Goal: Task Accomplishment & Management: Manage account settings

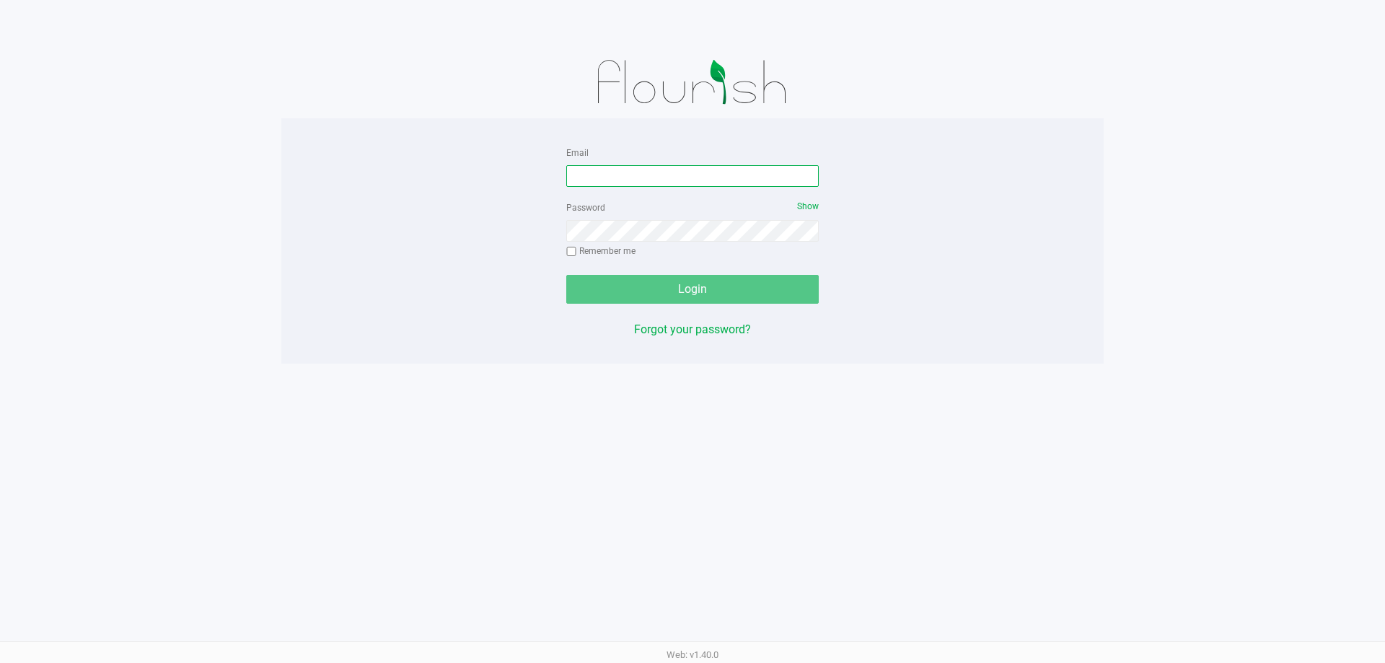
click at [618, 170] on input "Email" at bounding box center [692, 176] width 252 height 22
type input "[EMAIL_ADDRESS][DOMAIN_NAME]"
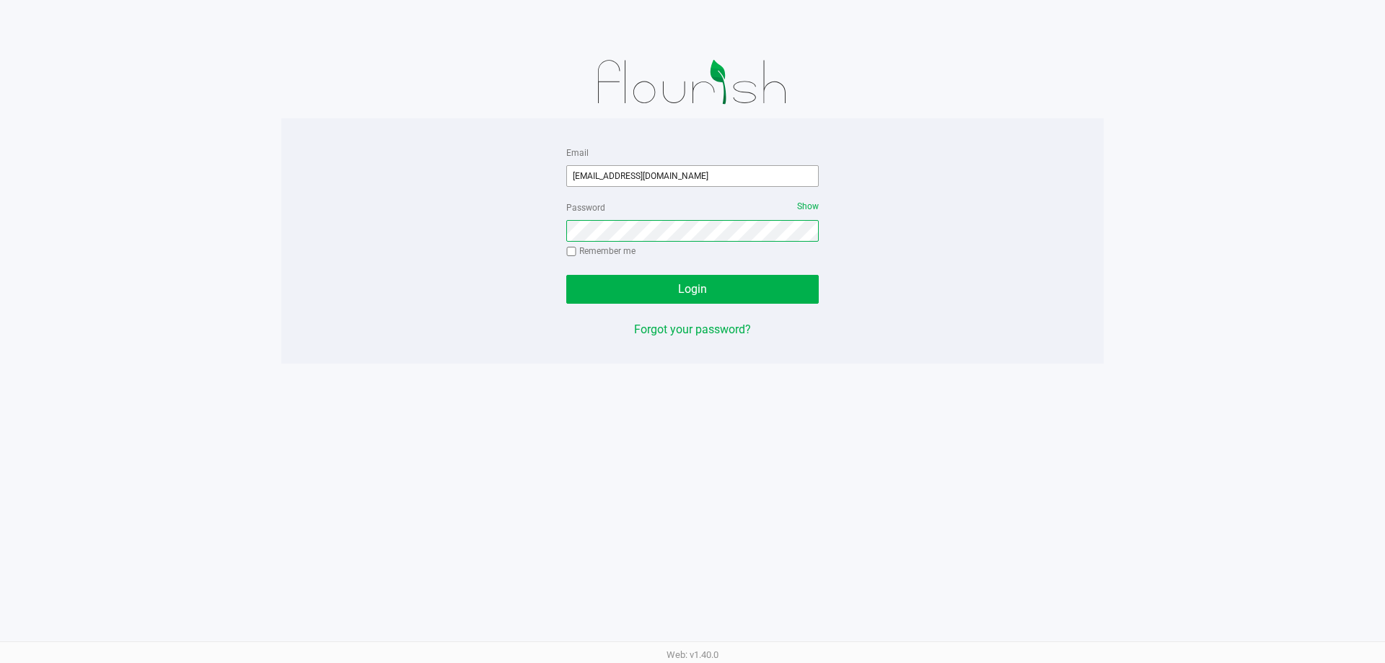
click at [566, 275] on button "Login" at bounding box center [692, 289] width 252 height 29
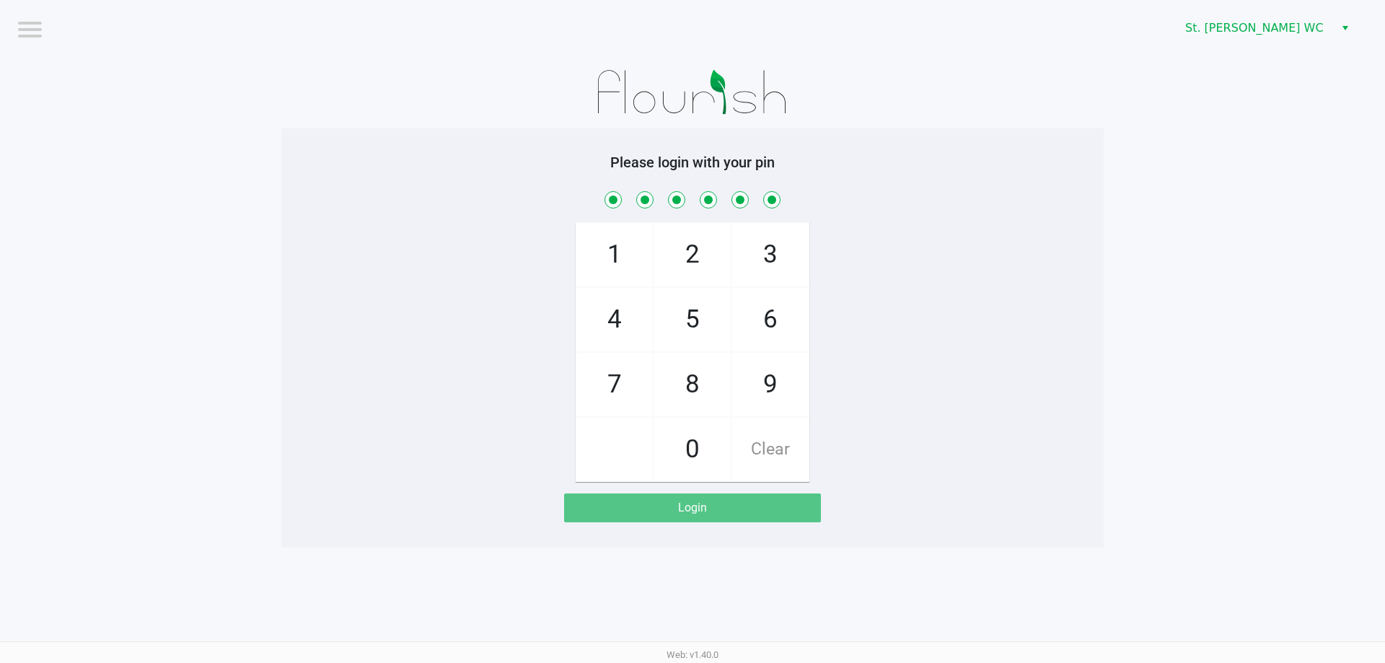
checkbox input "true"
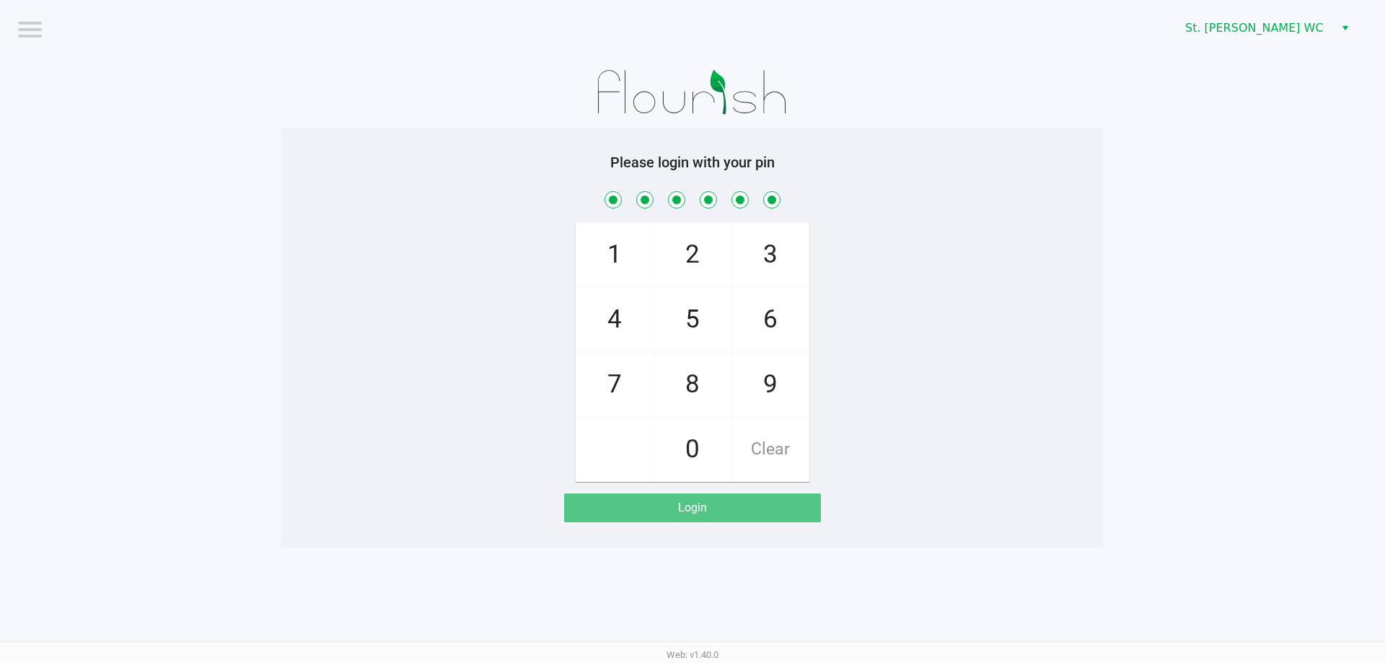
checkbox input "true"
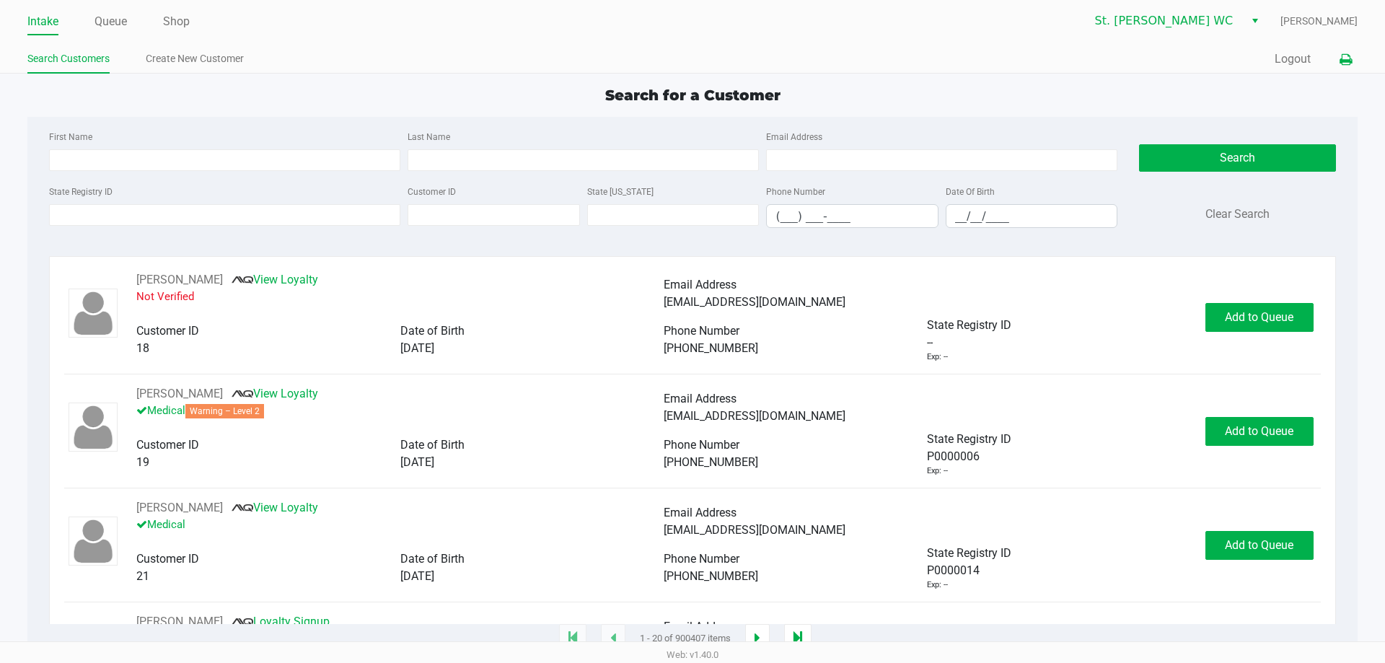
click at [1340, 61] on icon at bounding box center [1345, 60] width 12 height 10
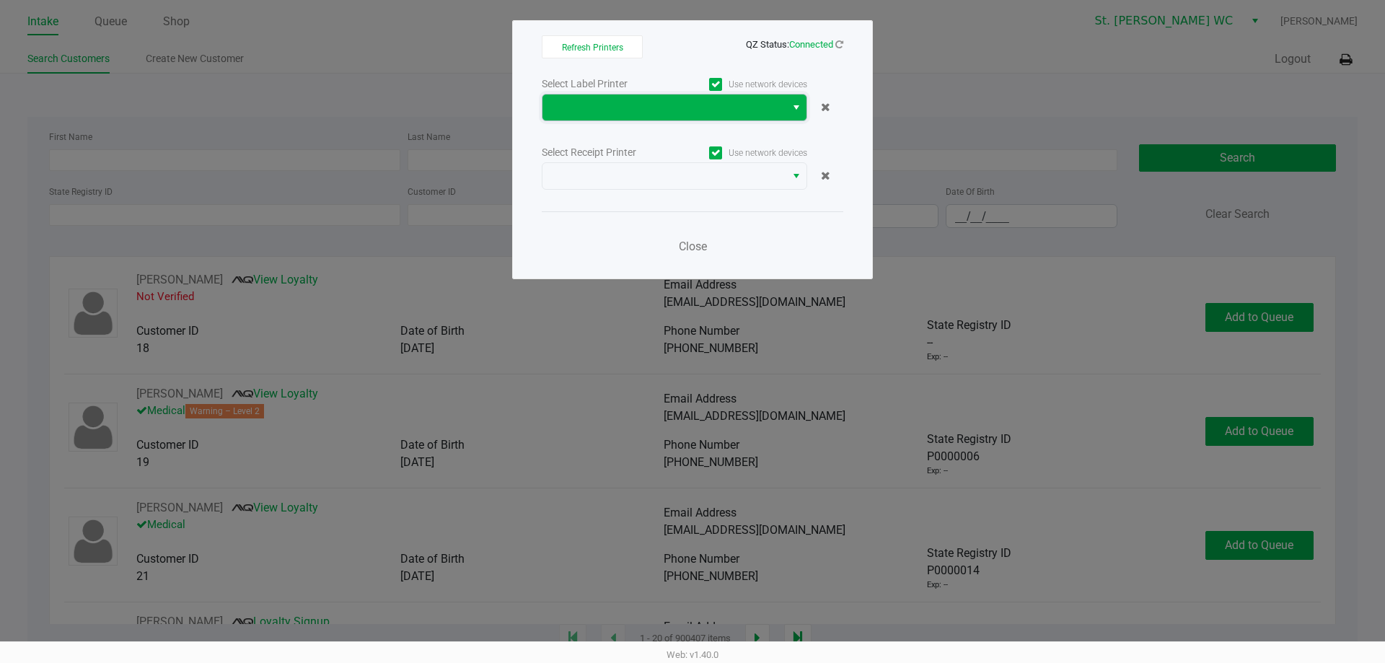
click at [722, 120] on kendo-dropdownlist at bounding box center [674, 107] width 265 height 27
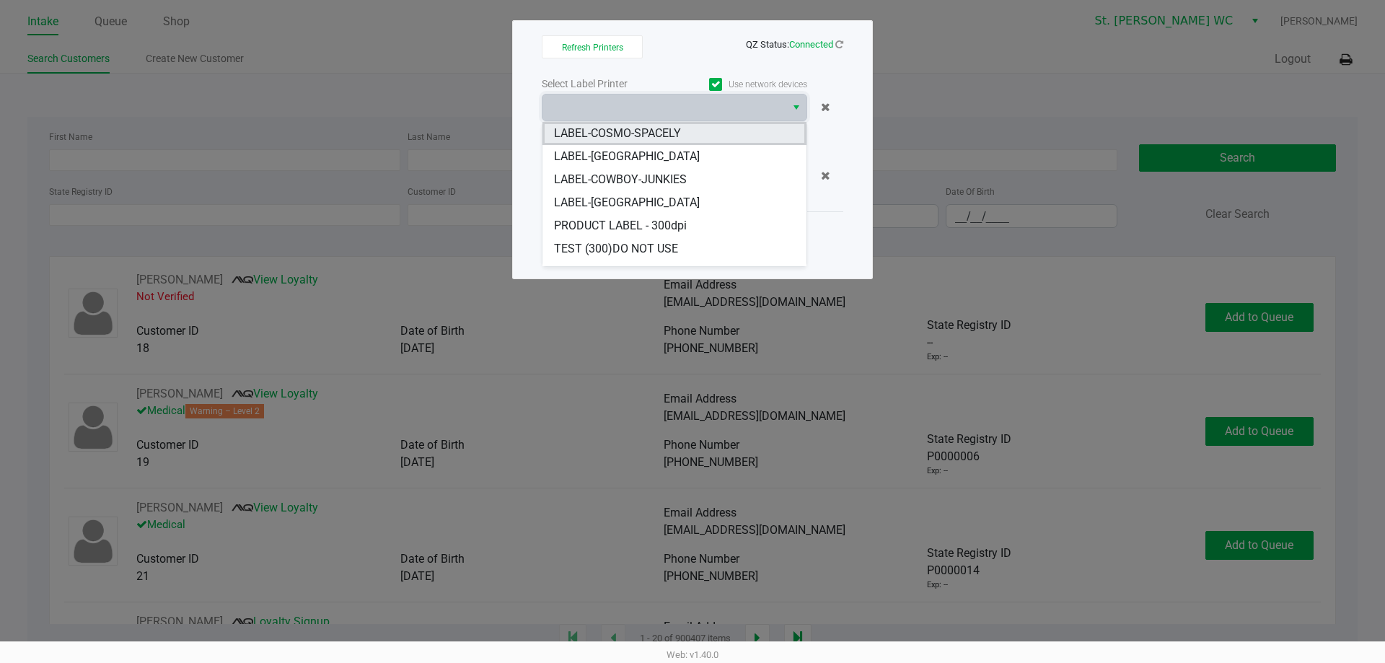
click at [680, 138] on span "LABEL-COSMO-SPACELY" at bounding box center [617, 133] width 127 height 17
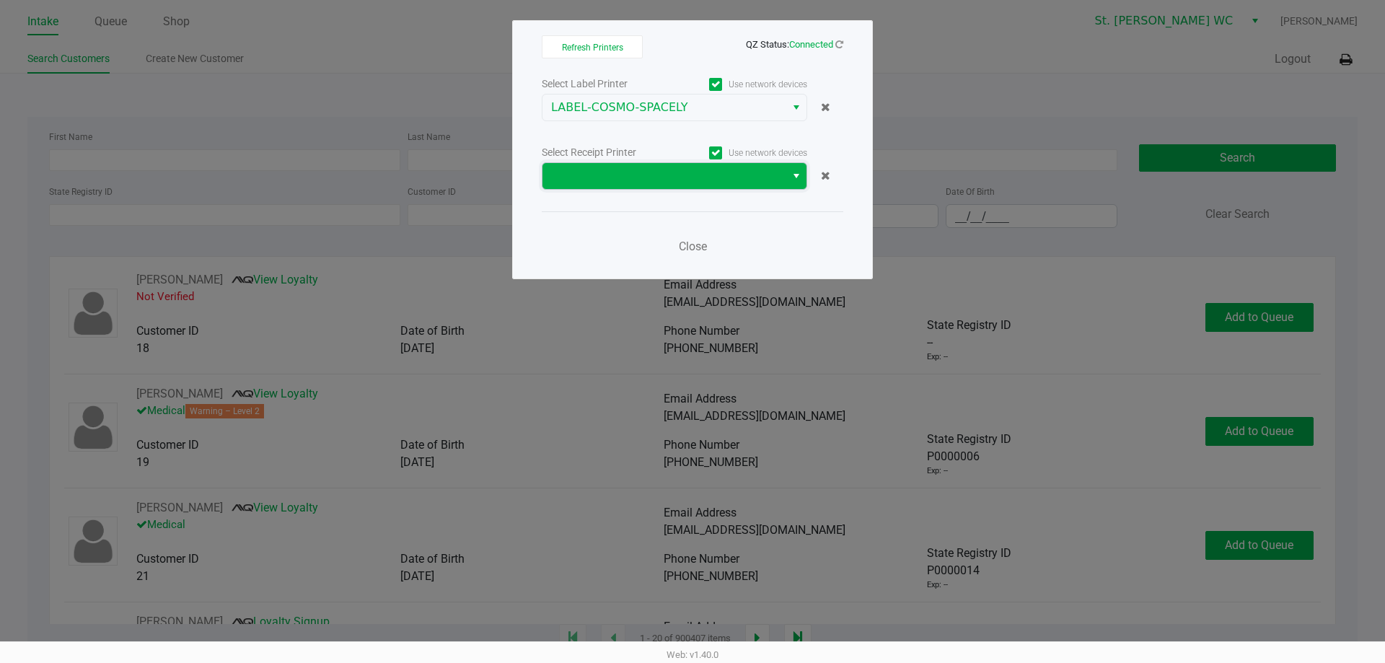
click at [679, 164] on span at bounding box center [663, 176] width 243 height 26
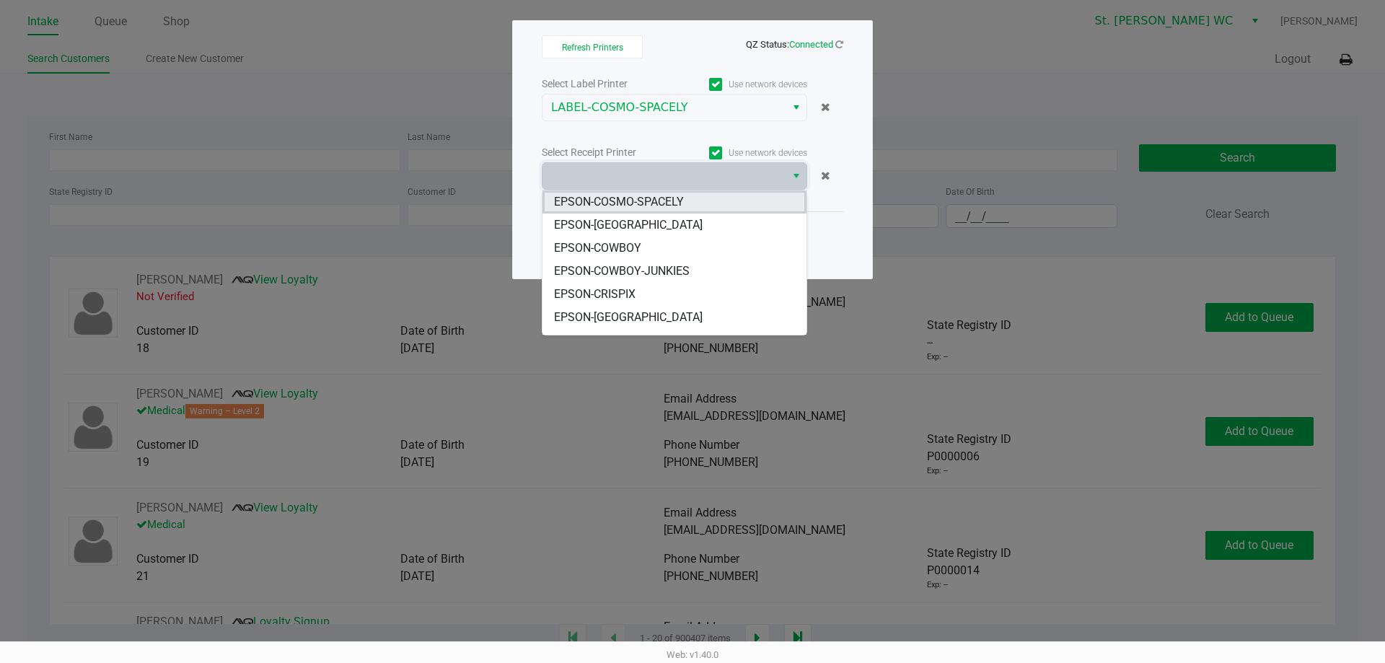
click at [674, 211] on li "EPSON-COSMO-SPACELY" at bounding box center [674, 201] width 264 height 23
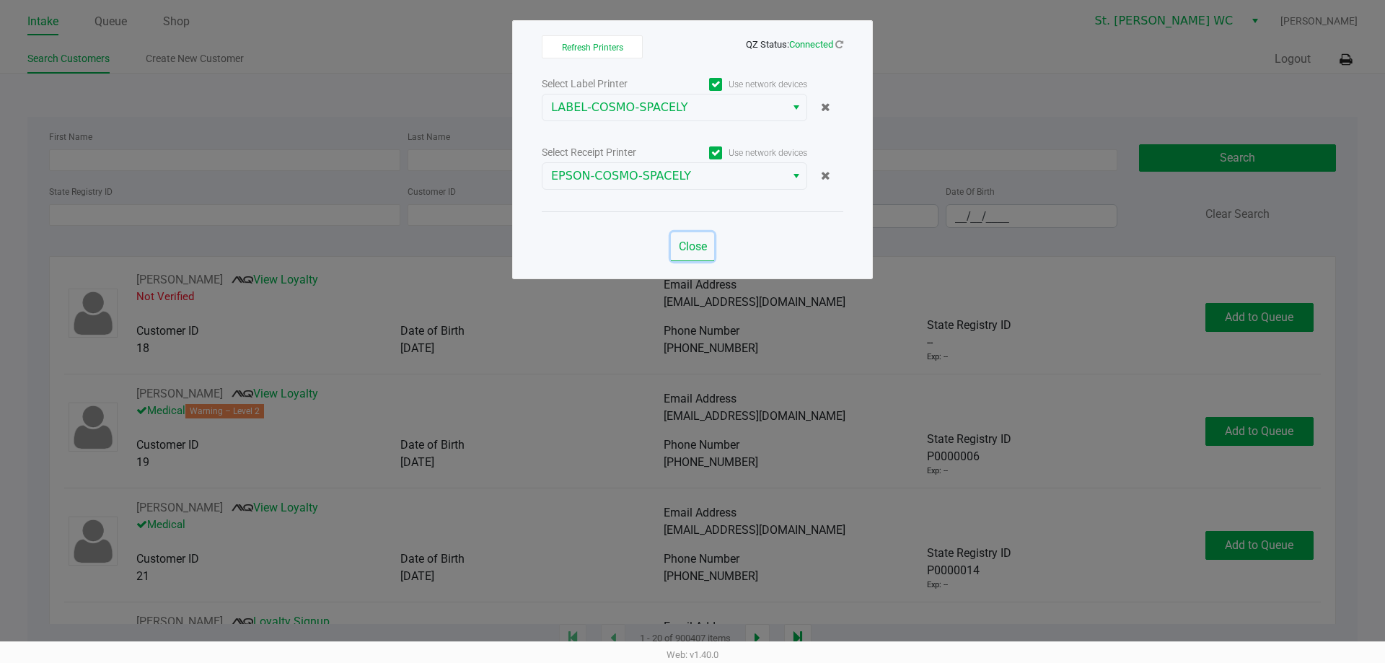
click at [690, 250] on span "Close" at bounding box center [693, 246] width 28 height 14
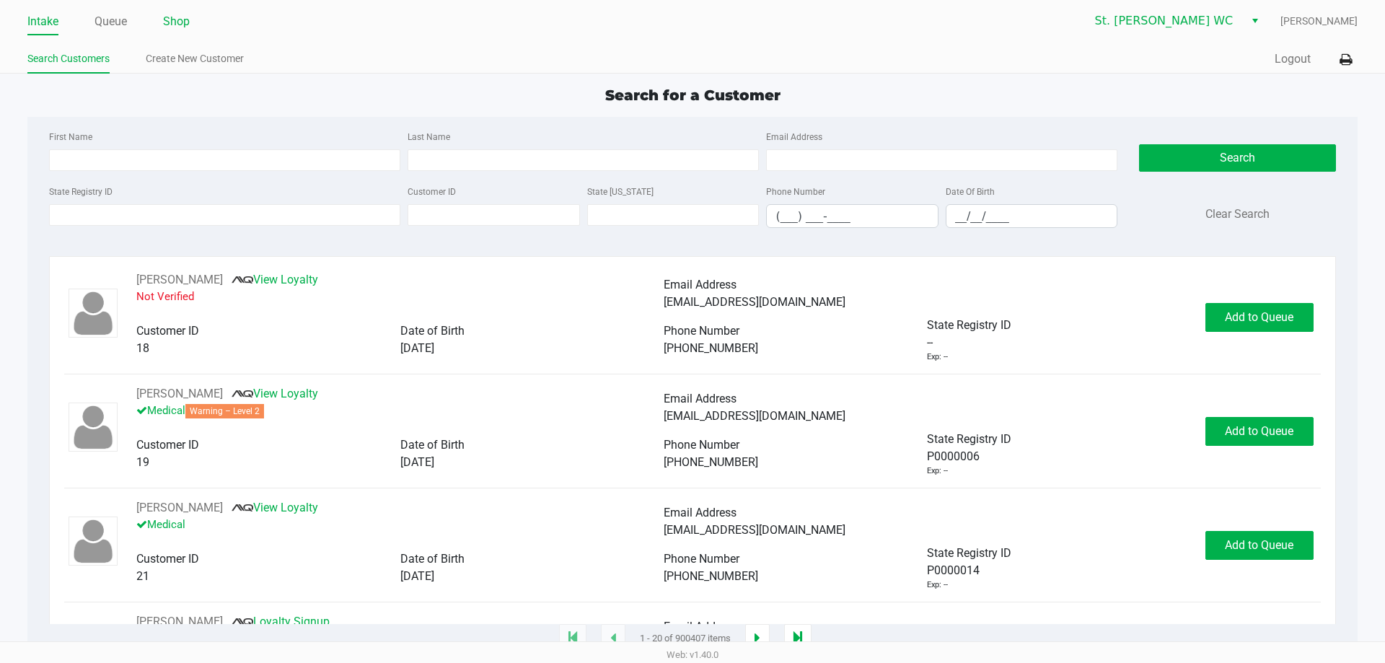
click at [184, 19] on link "Shop" at bounding box center [176, 22] width 27 height 20
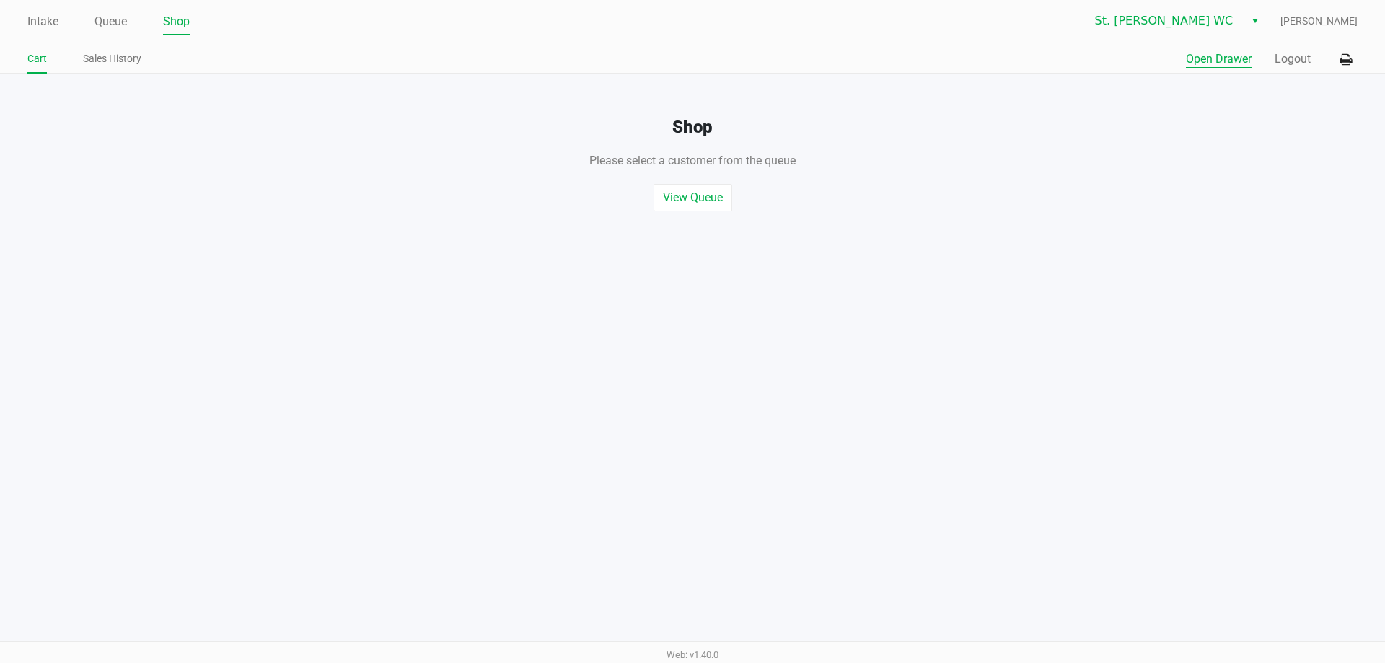
click at [1209, 60] on button "Open Drawer" at bounding box center [1219, 58] width 66 height 17
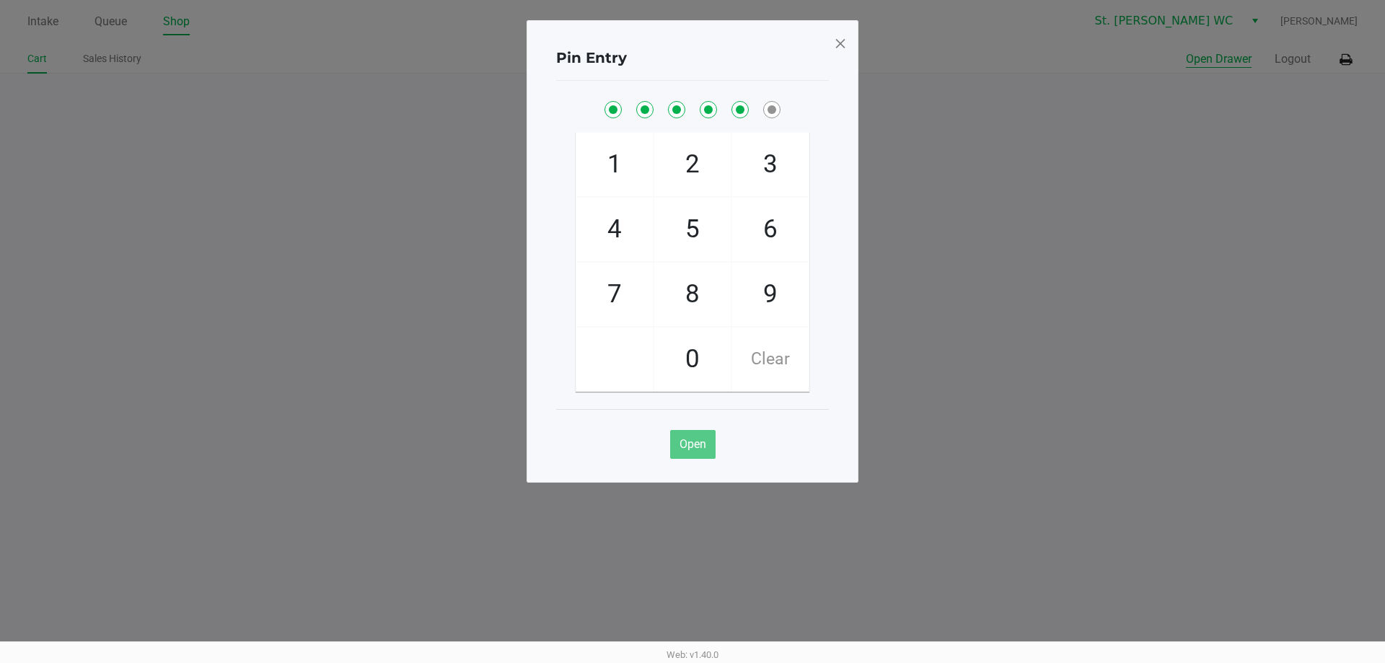
click at [1186, 50] on button "Open Drawer" at bounding box center [1219, 58] width 66 height 17
checkbox input "true"
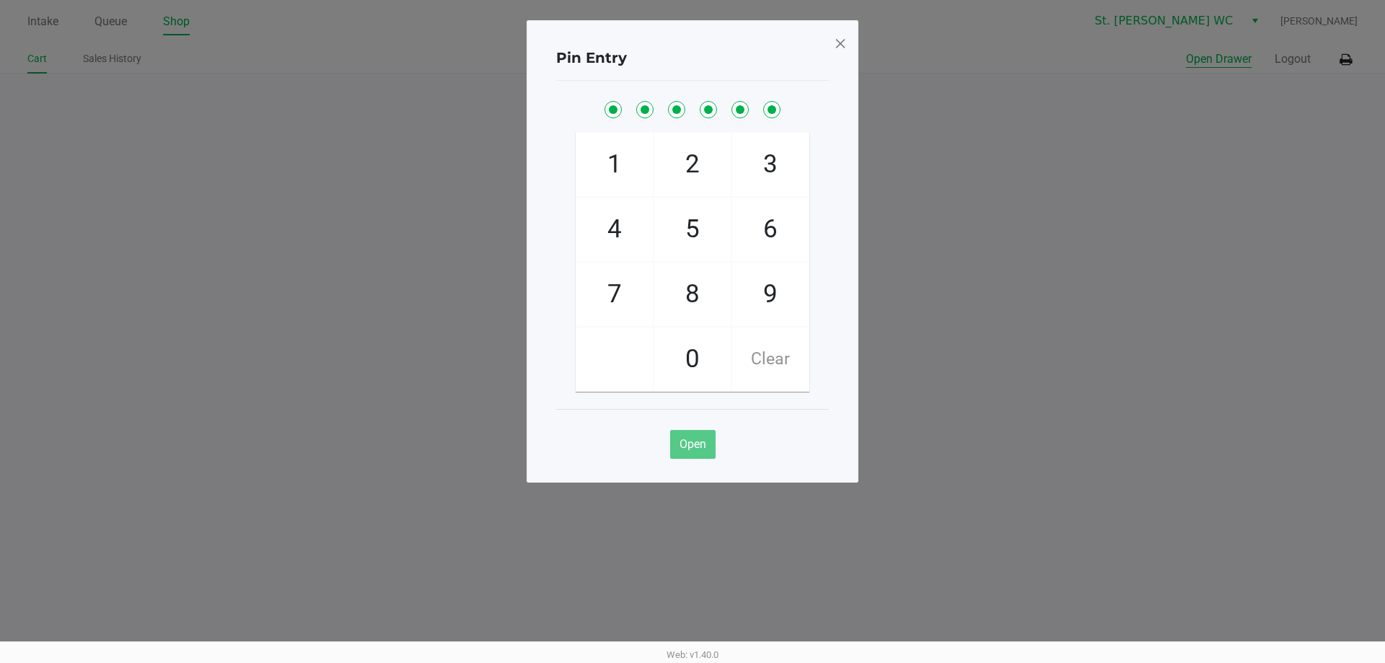
checkbox input "true"
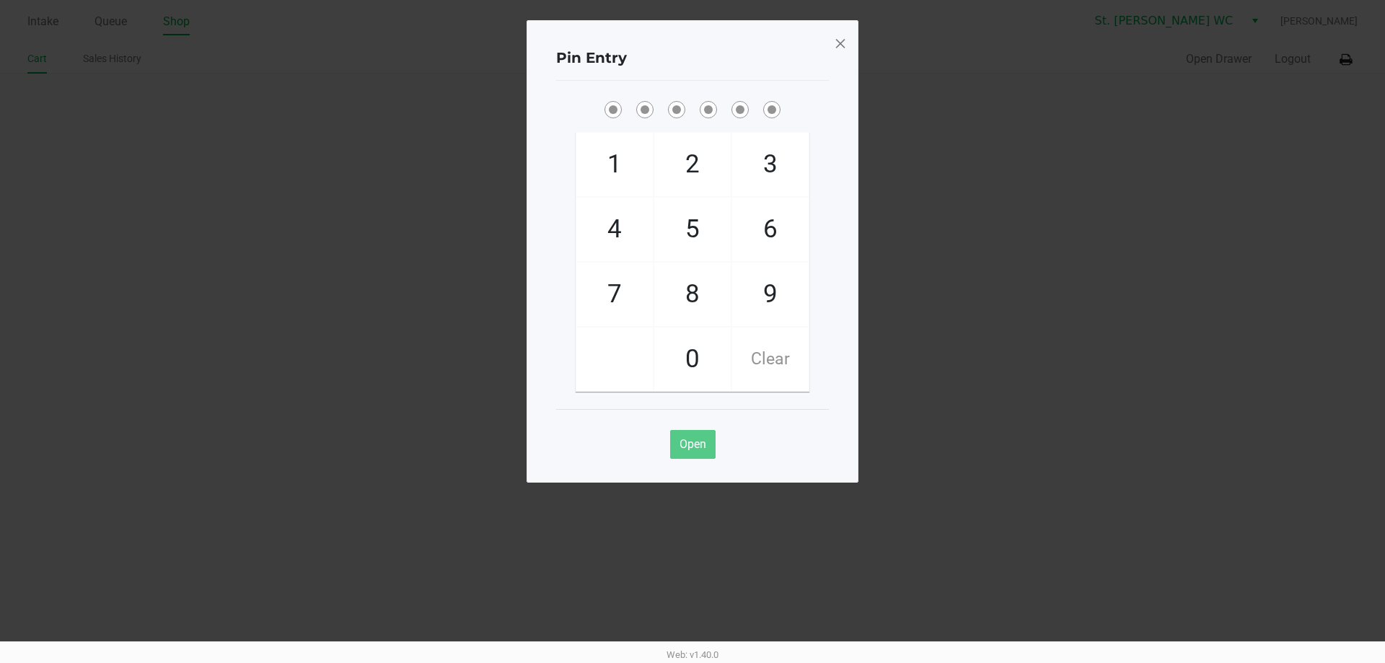
click at [839, 43] on span at bounding box center [840, 43] width 13 height 23
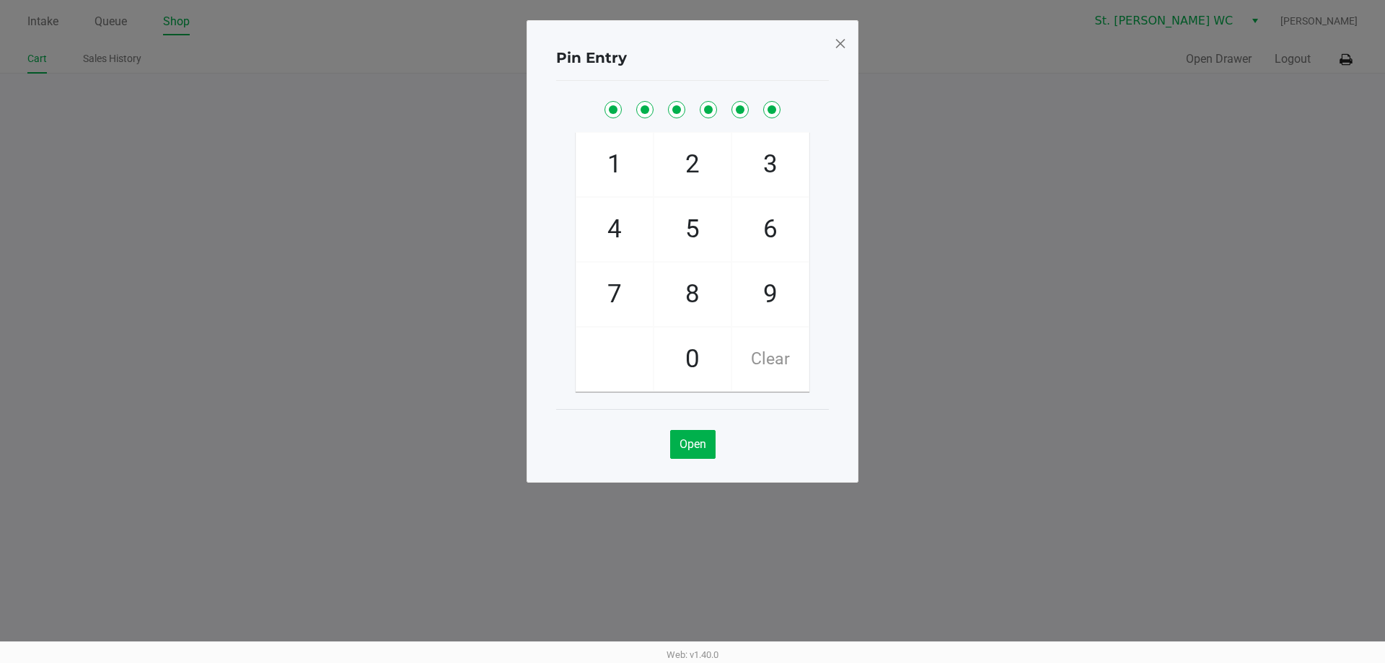
click at [839, 43] on span at bounding box center [840, 43] width 13 height 23
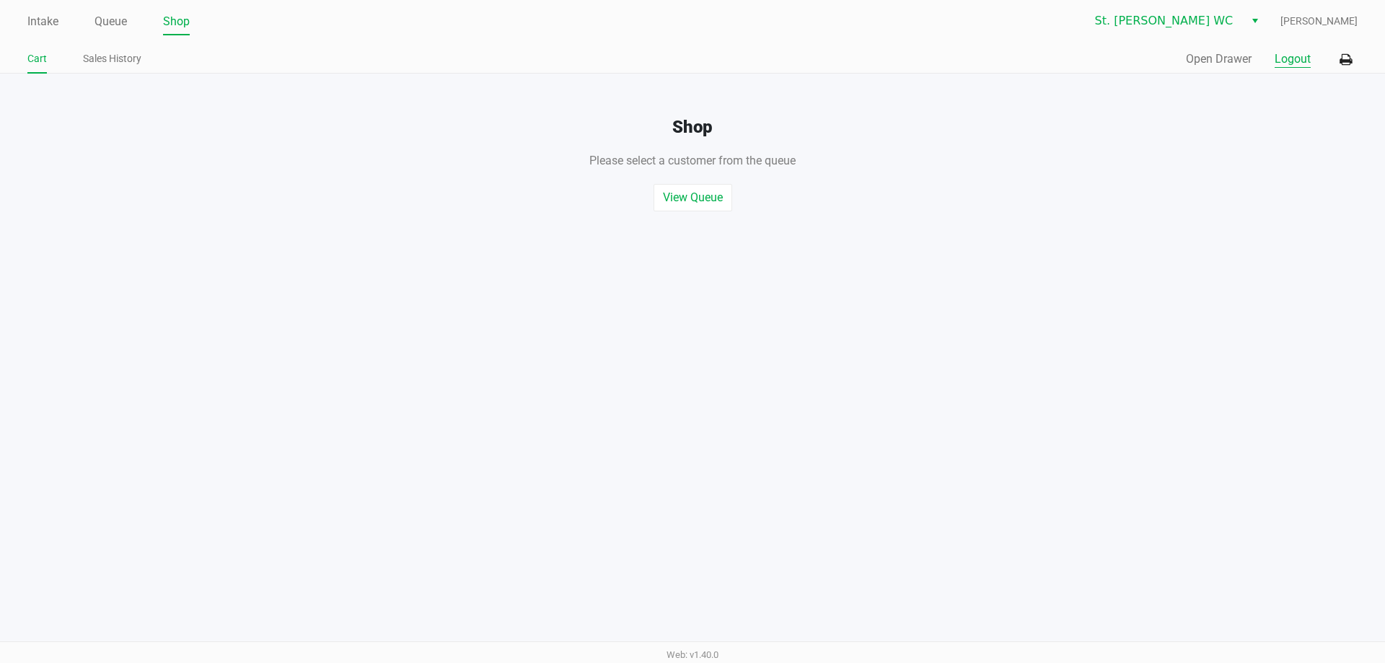
click at [1293, 53] on button "Logout" at bounding box center [1293, 58] width 36 height 17
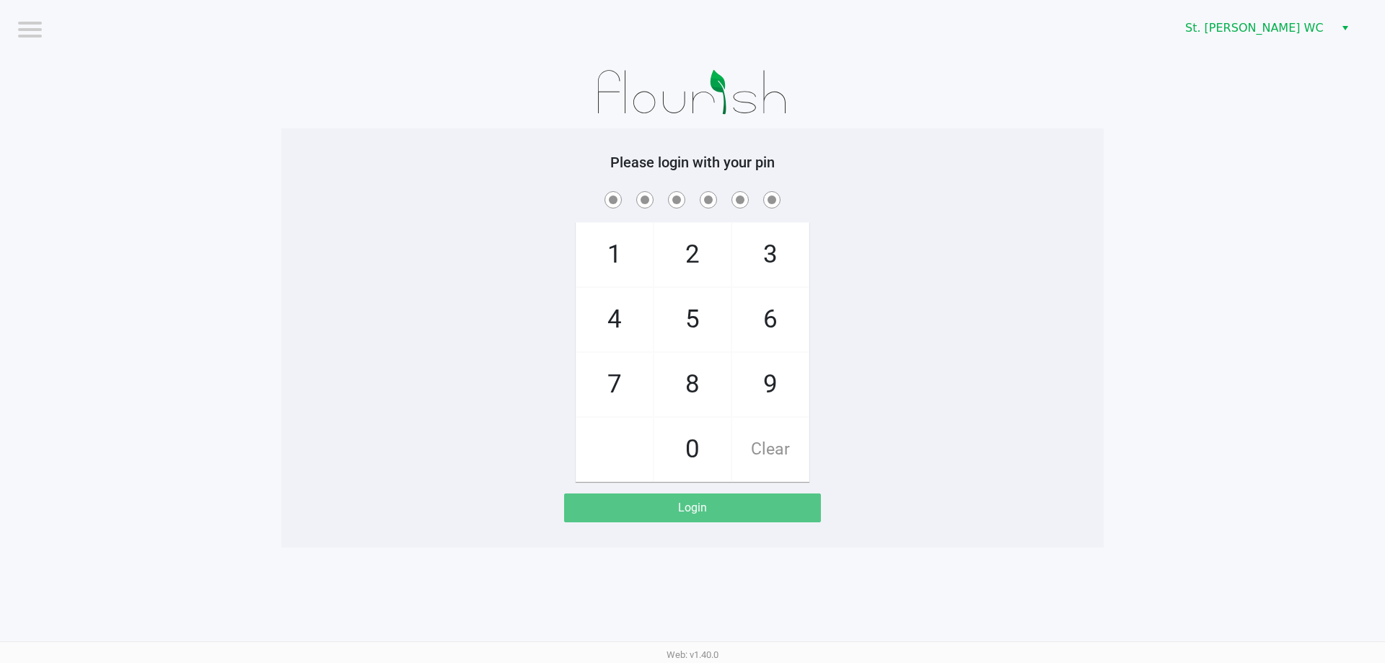
click at [238, 250] on app-pos-login-wrapper "Logout St. Pete WC Please login with your pin 1 4 7 2 5 8 0 3 6 9 Clear Login" at bounding box center [692, 273] width 1385 height 547
click at [274, 128] on app-pos-login-wrapper "Logout St. Pete WC Please login with your pin 1 4 7 2 5 8 0 3 6 9 Clear Login" at bounding box center [692, 273] width 1385 height 547
checkbox input "true"
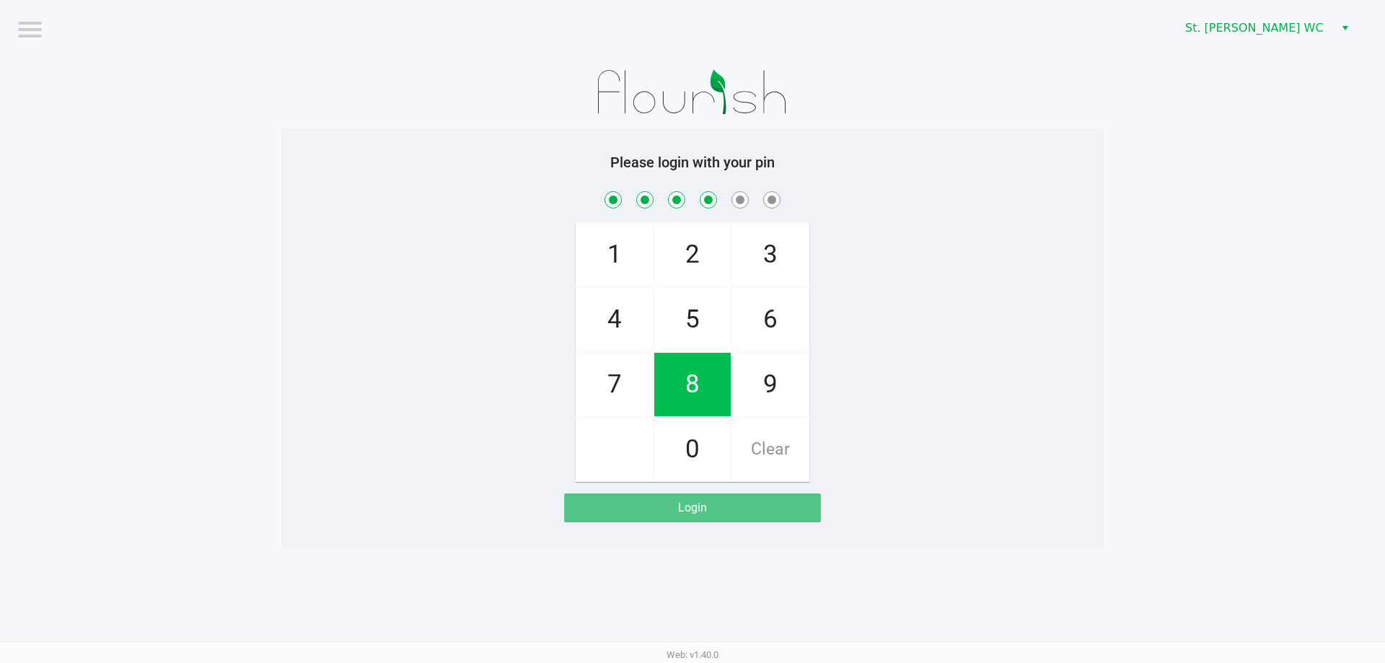
checkbox input "true"
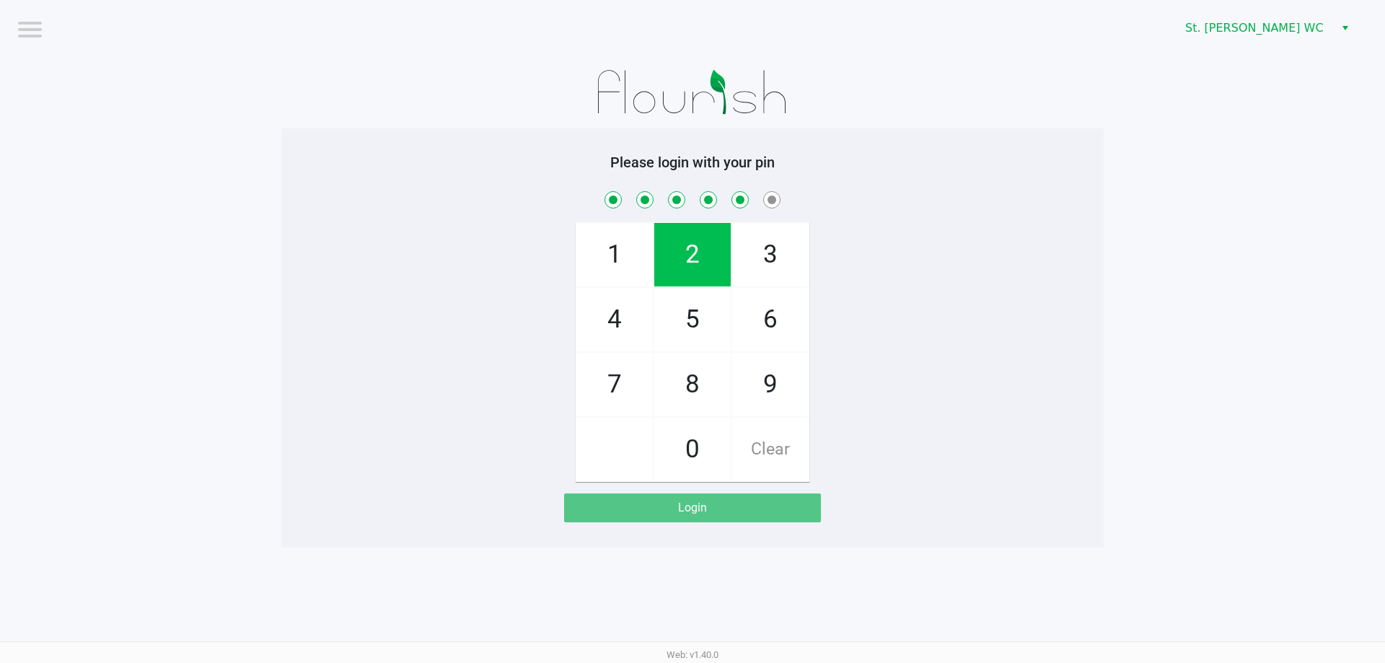
checkbox input "true"
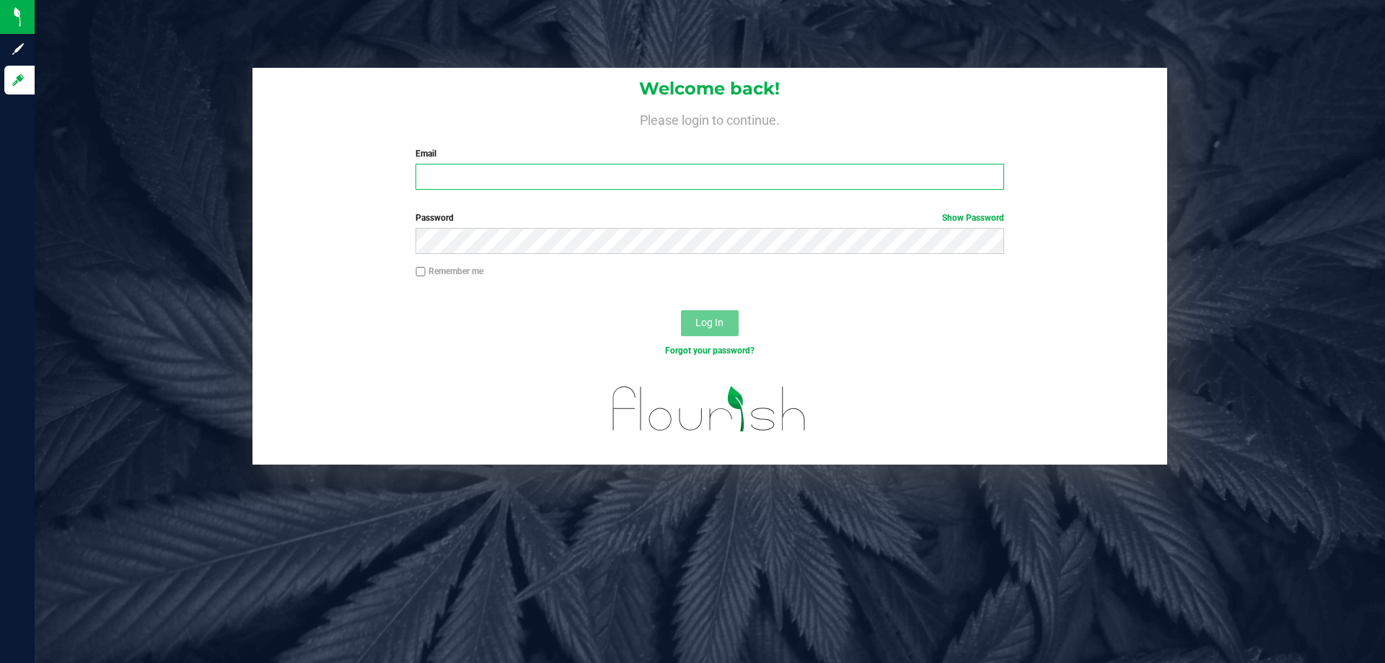
click at [455, 180] on input "Email" at bounding box center [709, 177] width 588 height 26
type input "[EMAIL_ADDRESS][DOMAIN_NAME]"
click at [681, 310] on button "Log In" at bounding box center [710, 323] width 58 height 26
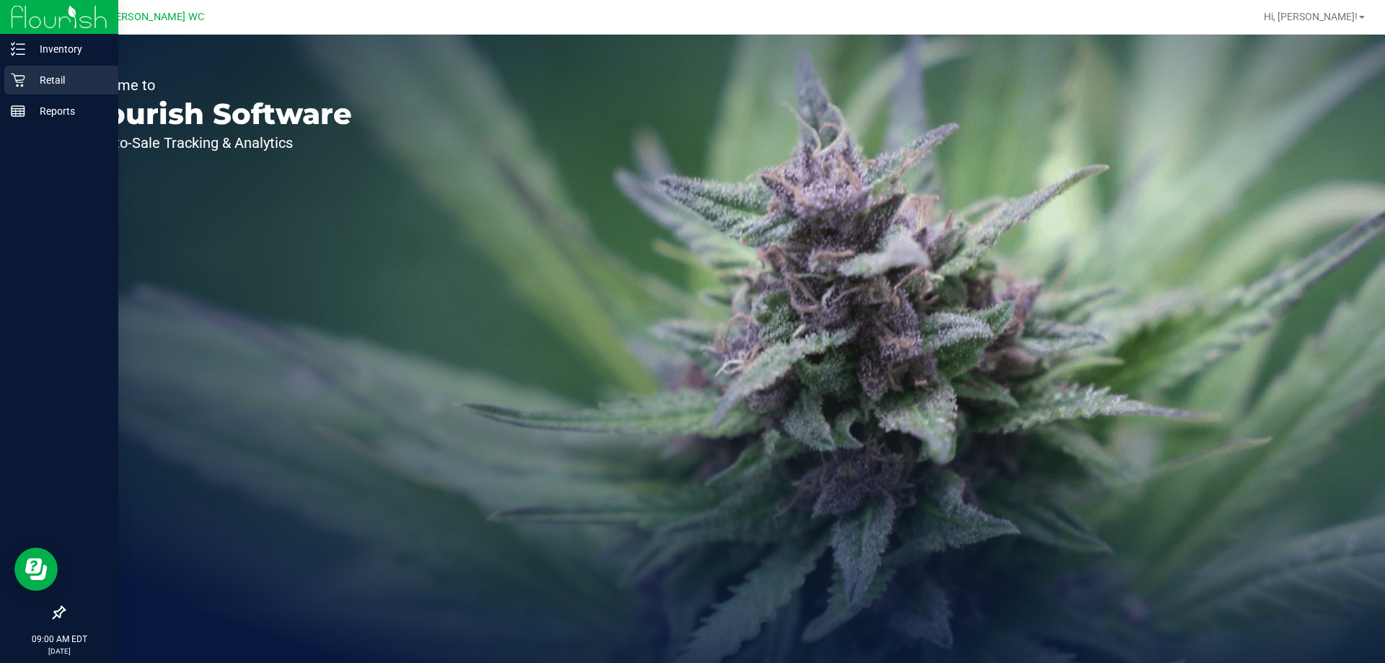
click at [26, 81] on p "Retail" at bounding box center [68, 79] width 87 height 17
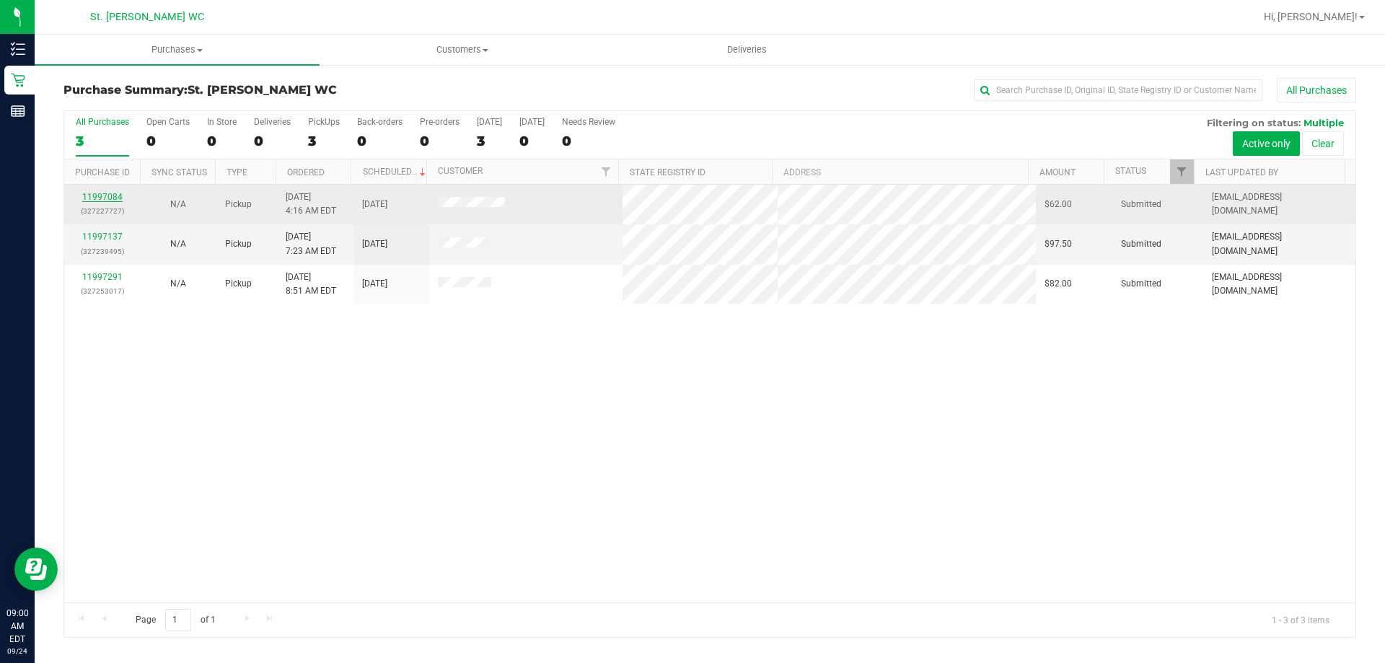
click at [110, 194] on link "11997084" at bounding box center [102, 197] width 40 height 10
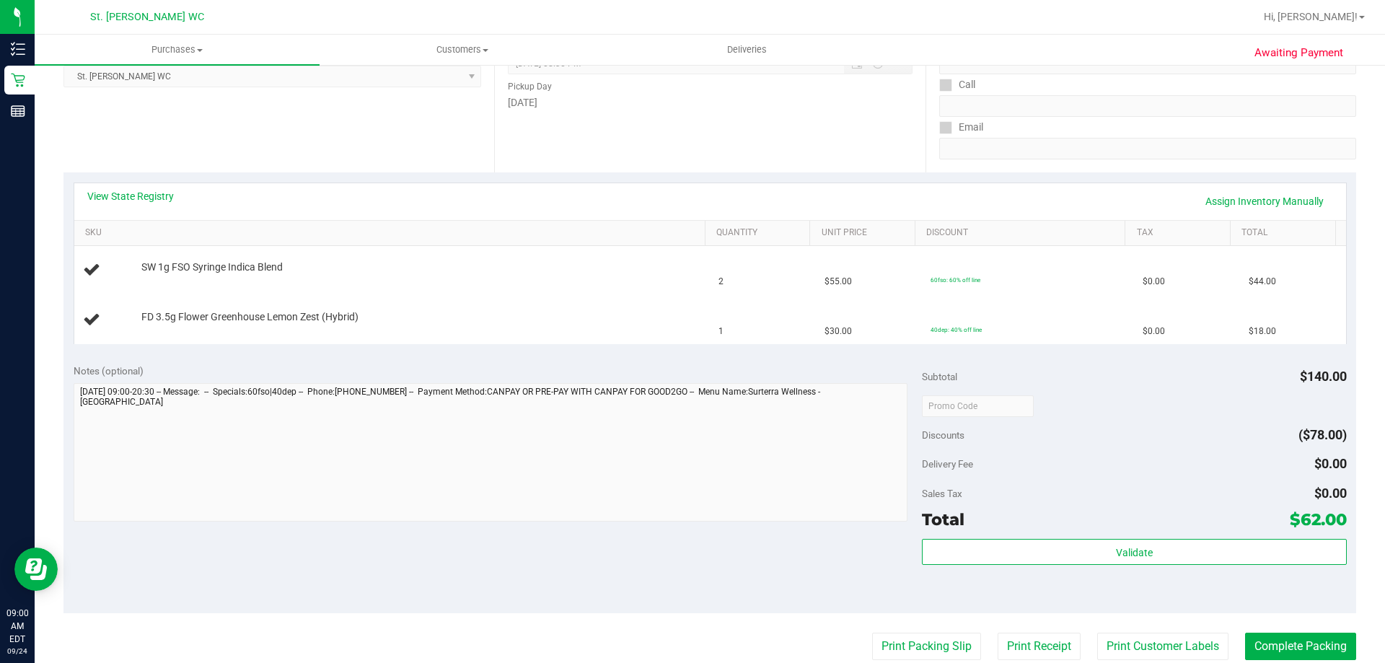
scroll to position [289, 0]
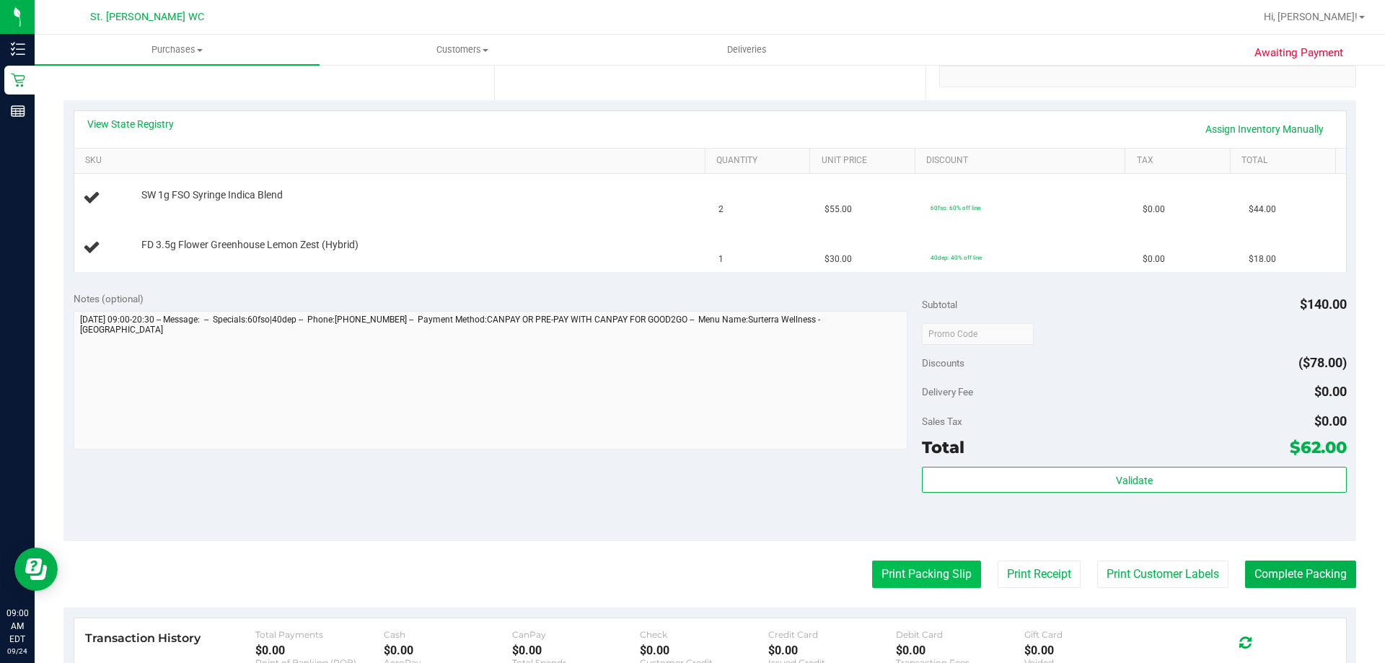
click at [879, 581] on button "Print Packing Slip" at bounding box center [926, 573] width 109 height 27
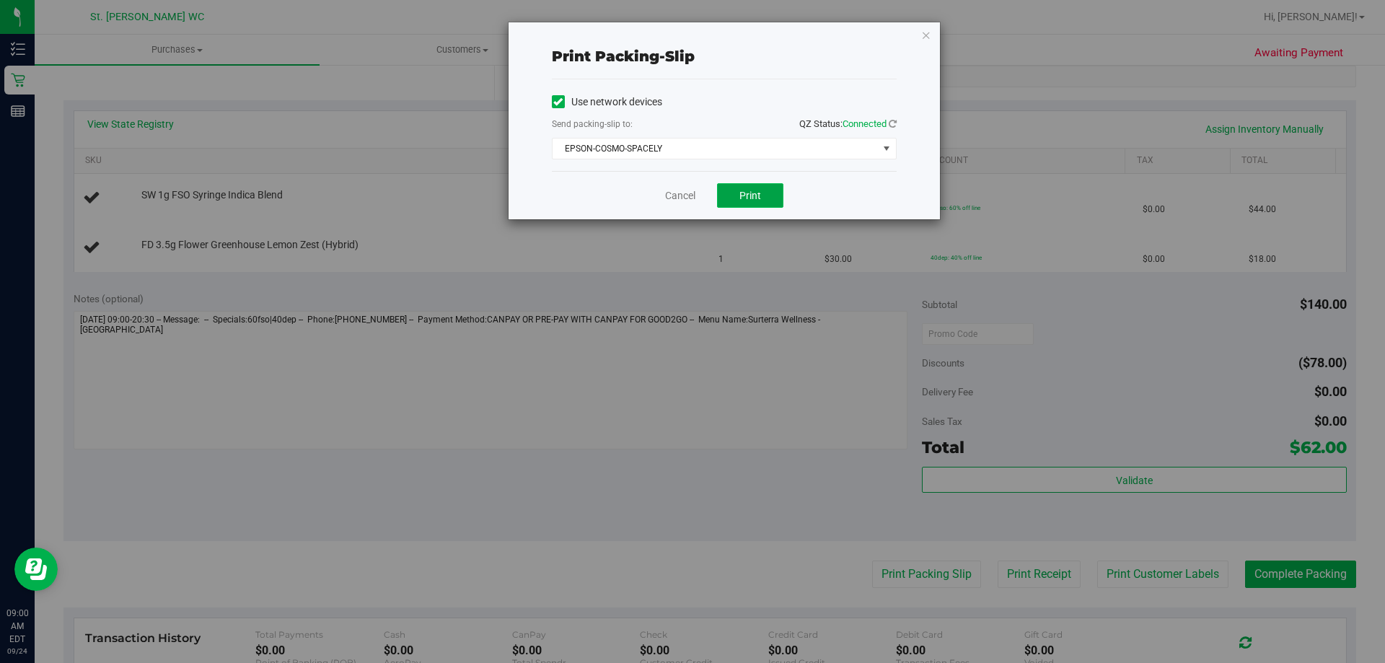
click at [729, 190] on button "Print" at bounding box center [750, 195] width 66 height 25
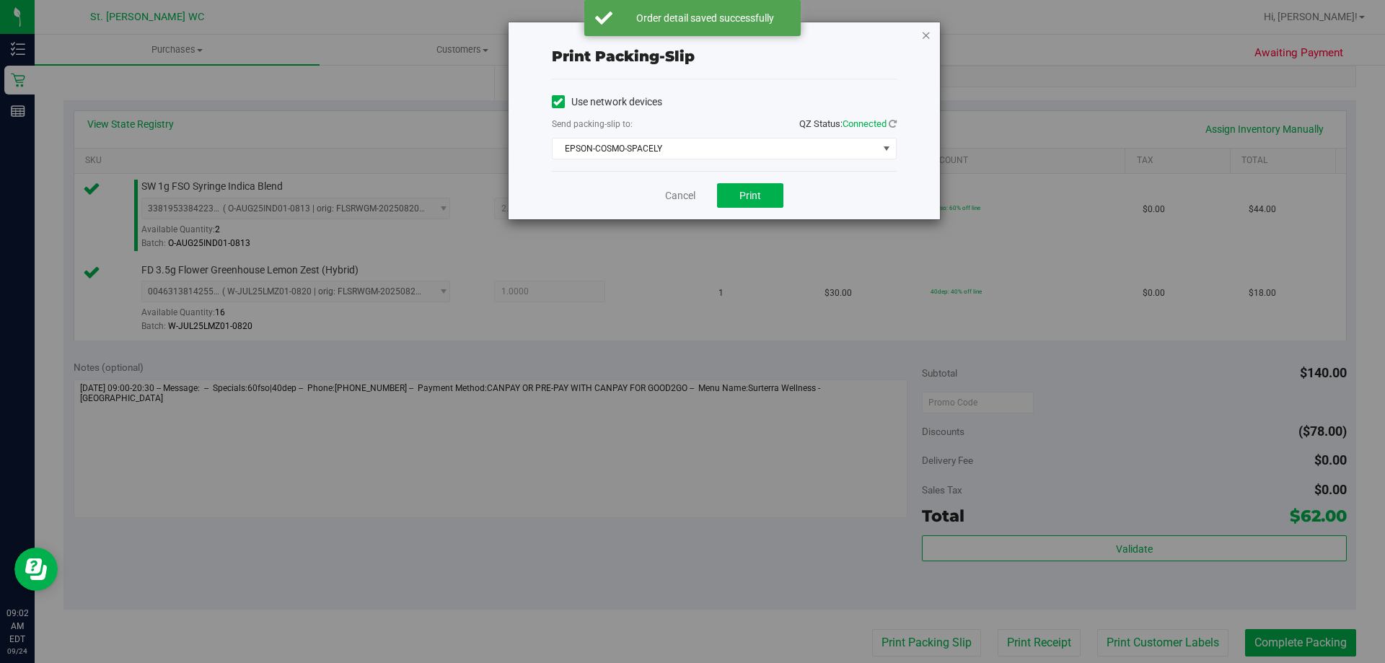
click at [923, 39] on icon "button" at bounding box center [926, 34] width 10 height 17
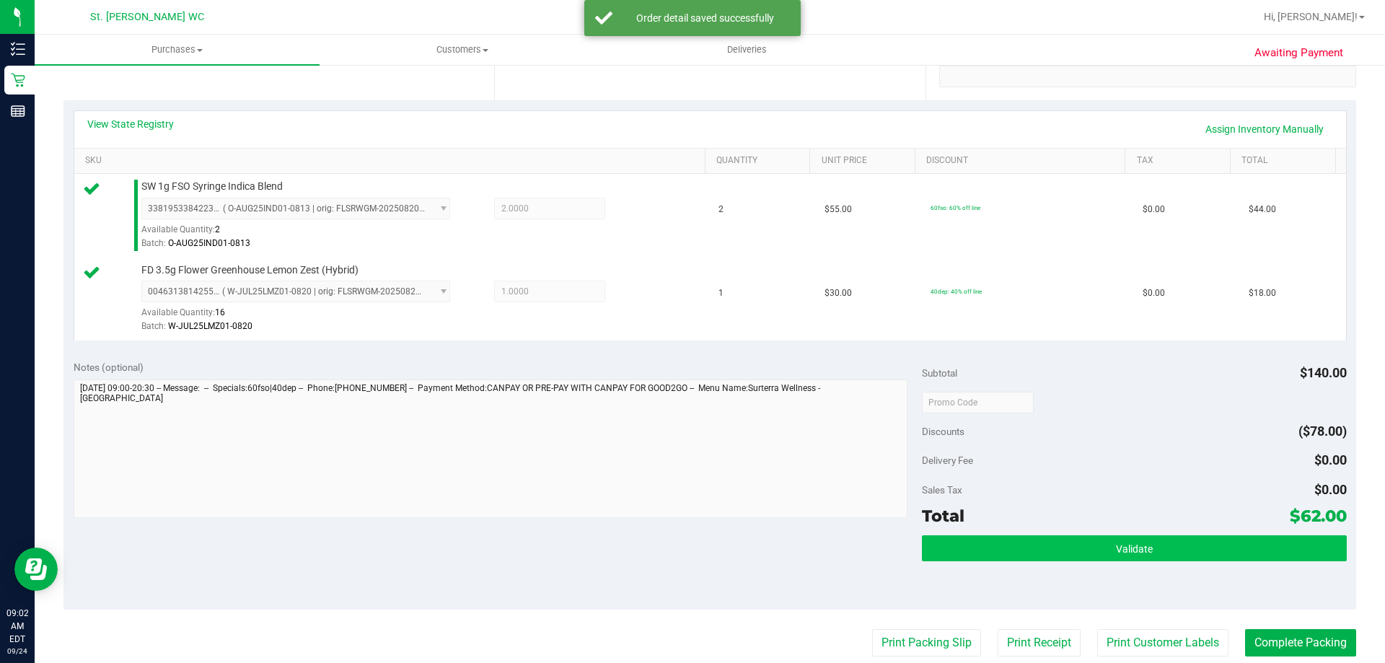
click at [1000, 537] on div "Subtotal $140.00 Discounts ($78.00) Delivery Fee $0.00 Sales Tax $0.00 Total $6…" at bounding box center [1134, 480] width 424 height 240
click at [1003, 545] on button "Validate" at bounding box center [1134, 548] width 424 height 26
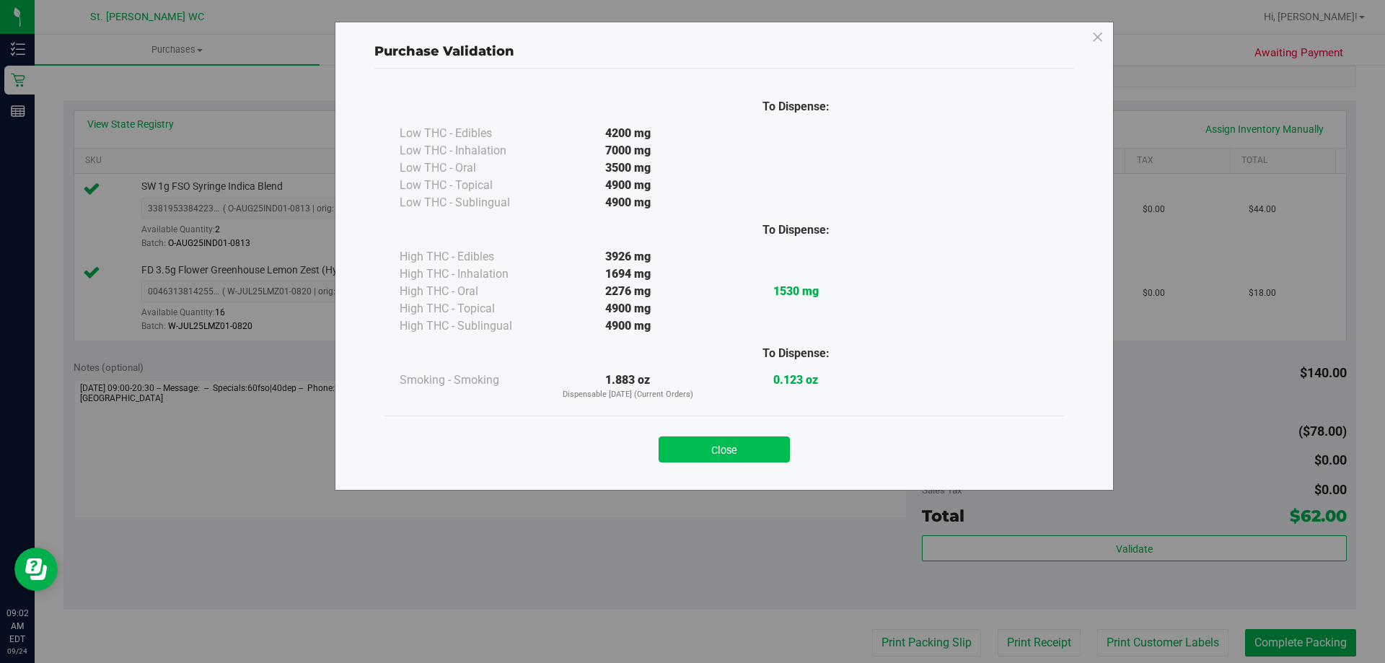
click at [723, 448] on button "Close" at bounding box center [724, 449] width 131 height 26
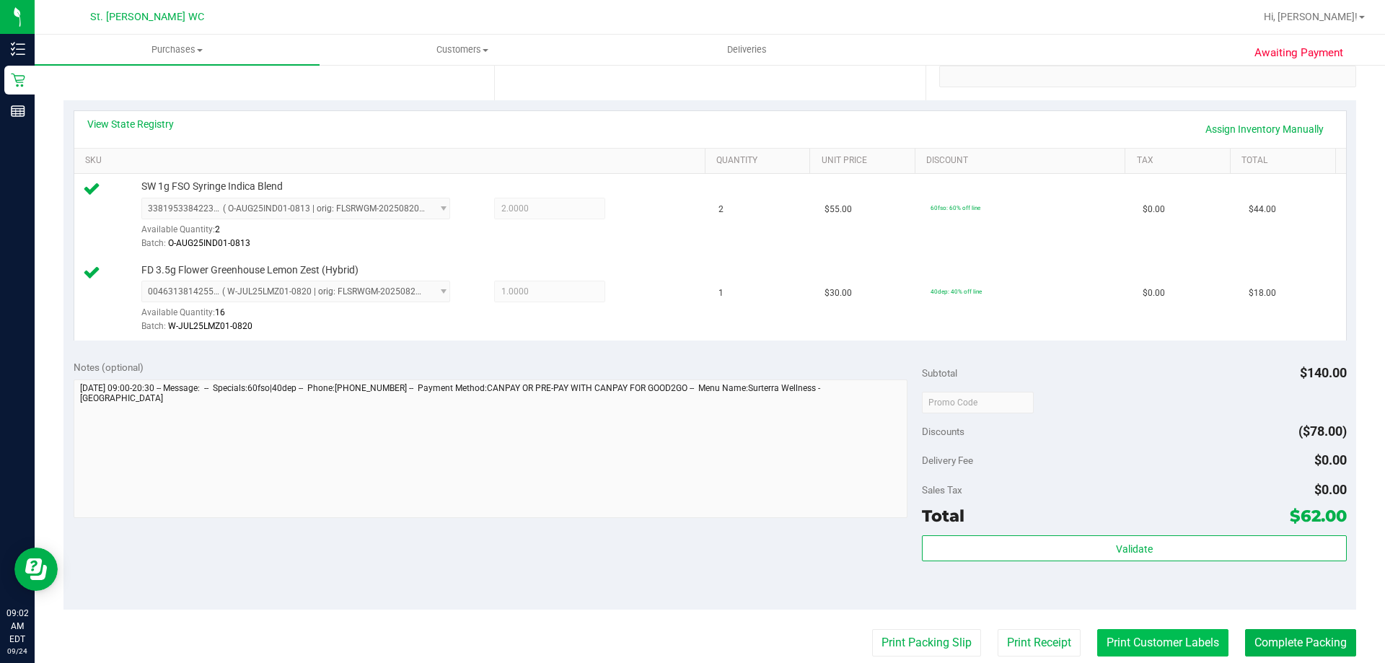
click at [1143, 642] on button "Print Customer Labels" at bounding box center [1162, 642] width 131 height 27
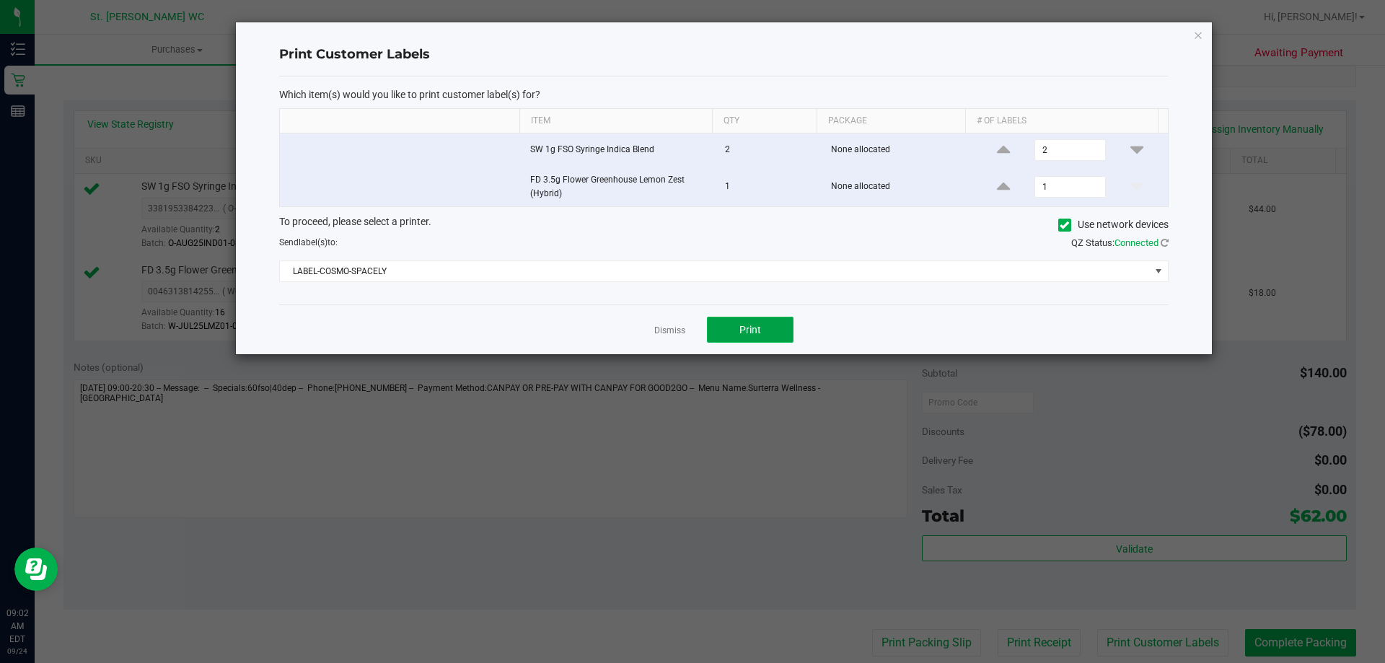
click at [763, 322] on button "Print" at bounding box center [750, 330] width 87 height 26
click at [1195, 29] on icon "button" at bounding box center [1198, 34] width 10 height 17
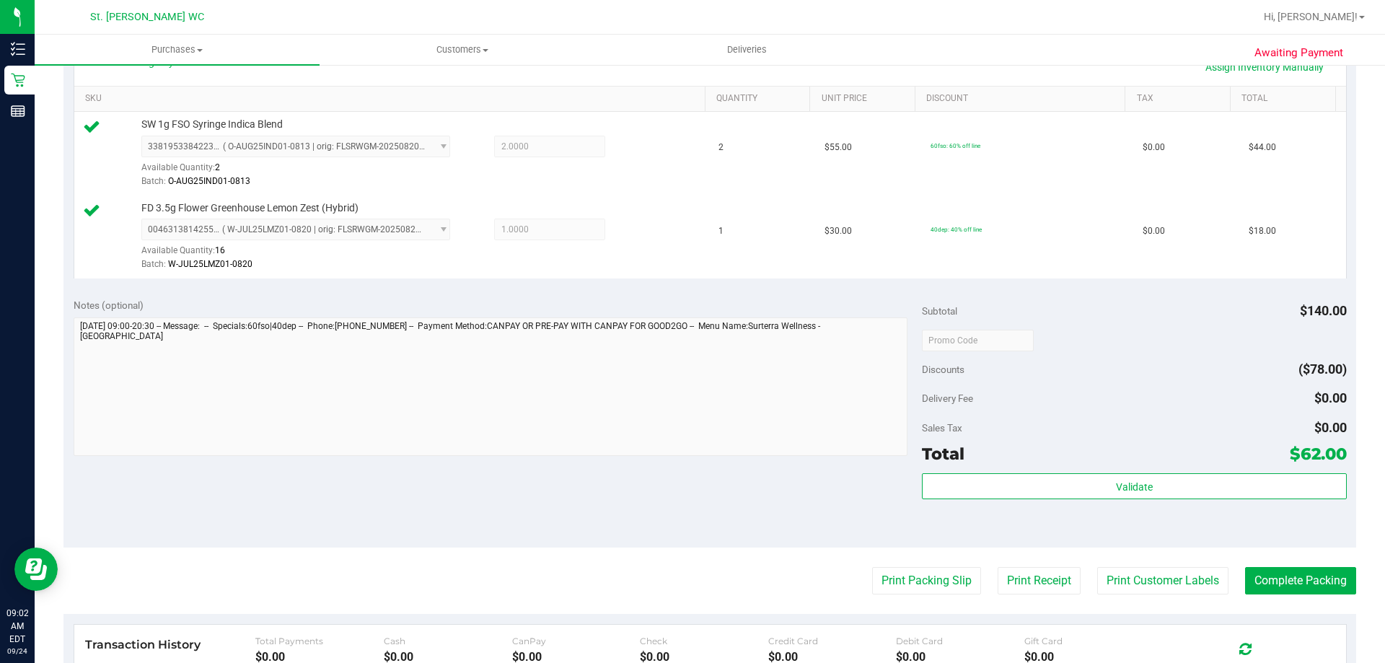
scroll to position [433, 0]
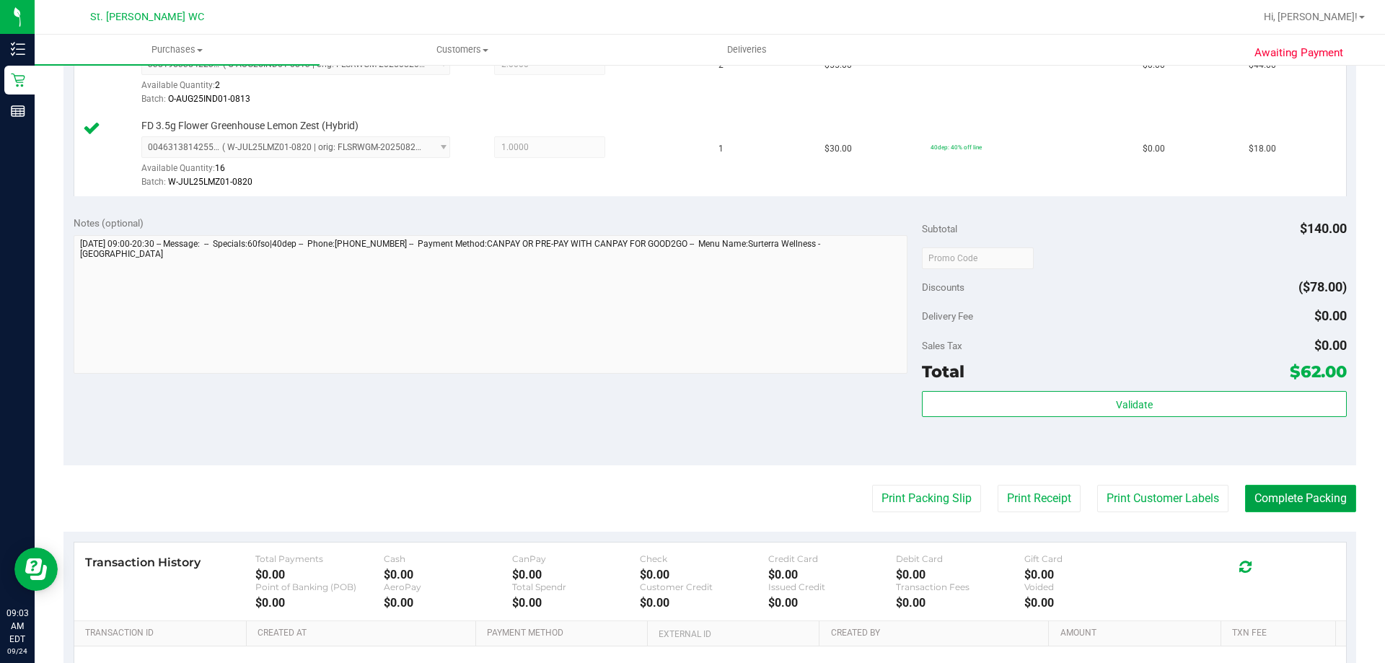
click at [1272, 498] on button "Complete Packing" at bounding box center [1300, 498] width 111 height 27
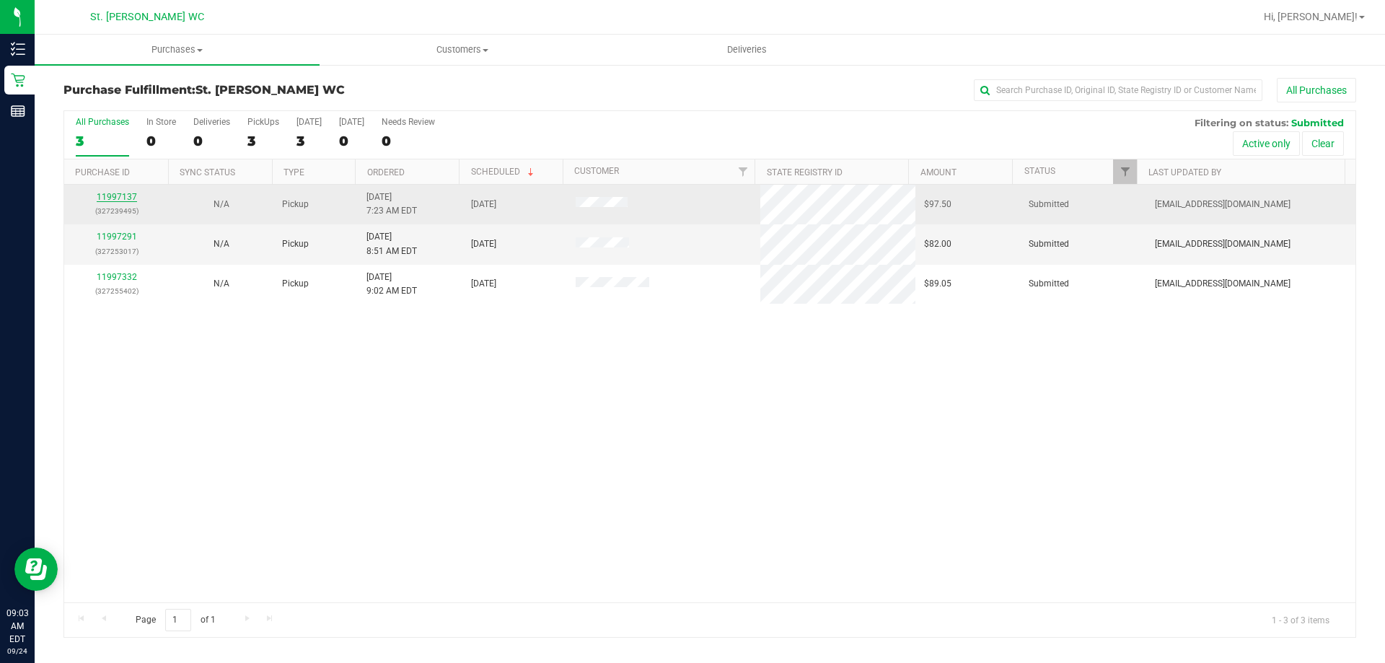
click at [120, 195] on link "11997137" at bounding box center [117, 197] width 40 height 10
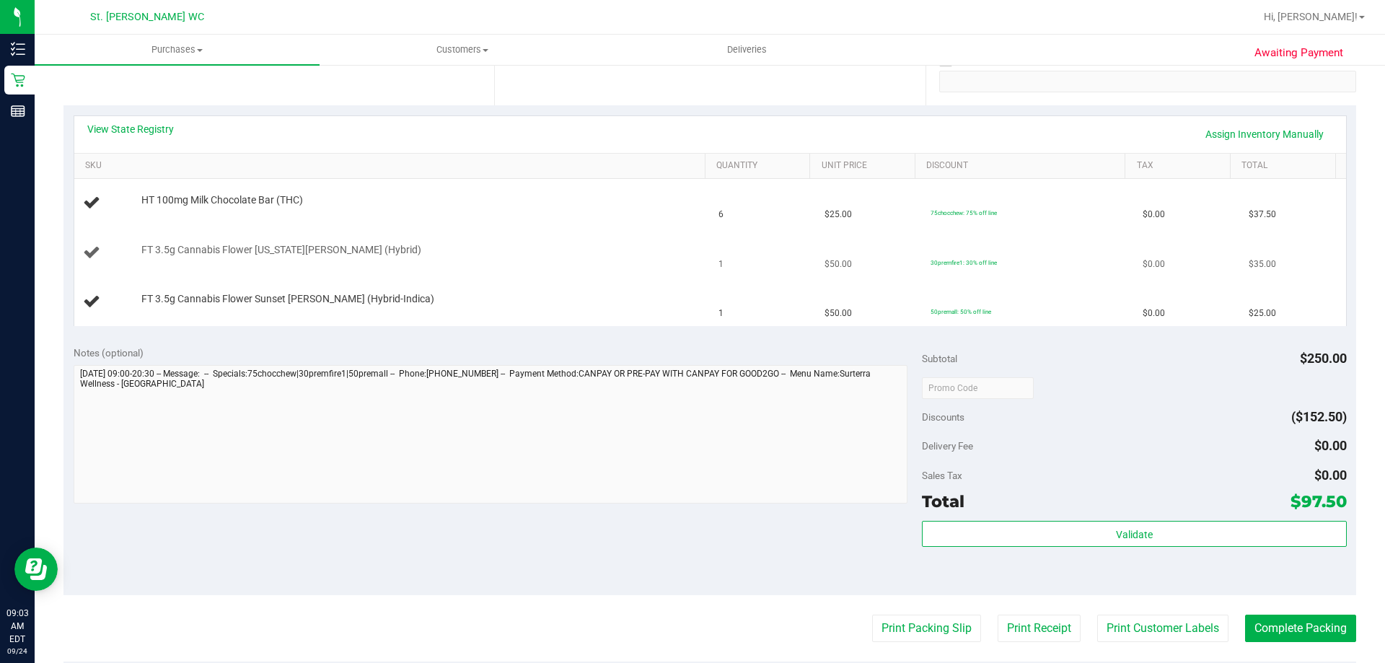
scroll to position [289, 0]
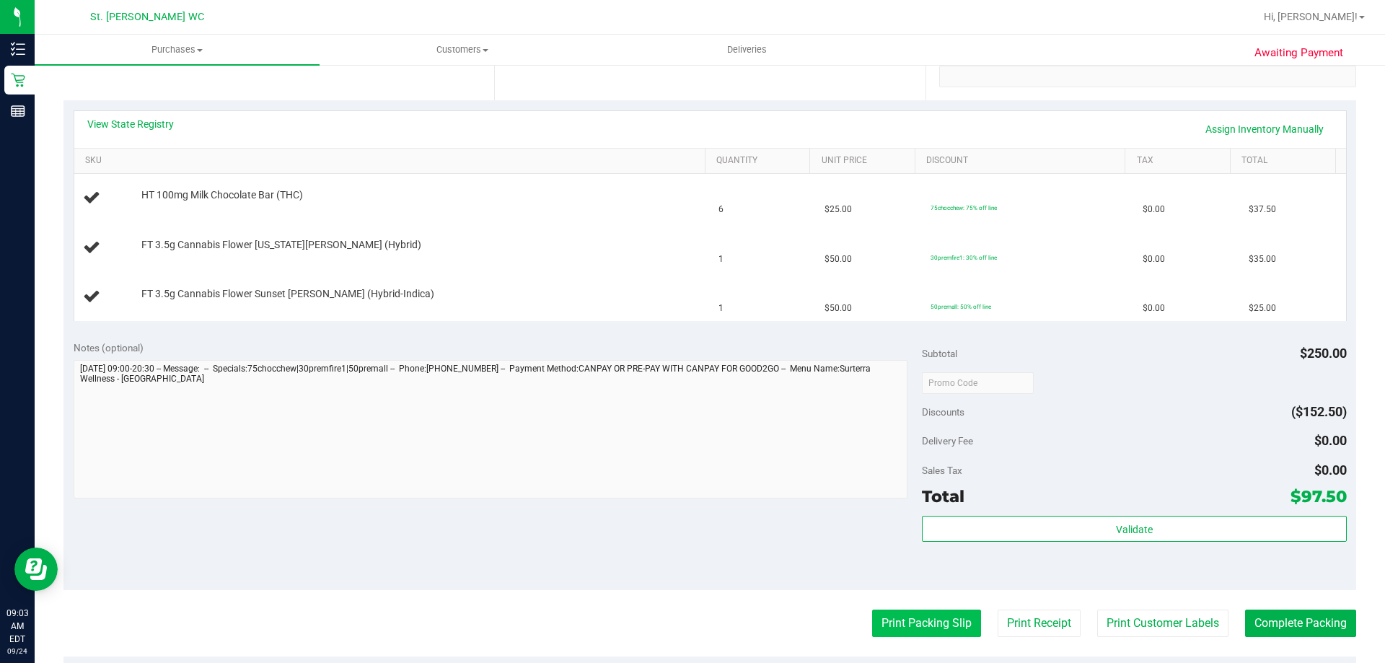
click at [926, 627] on button "Print Packing Slip" at bounding box center [926, 622] width 109 height 27
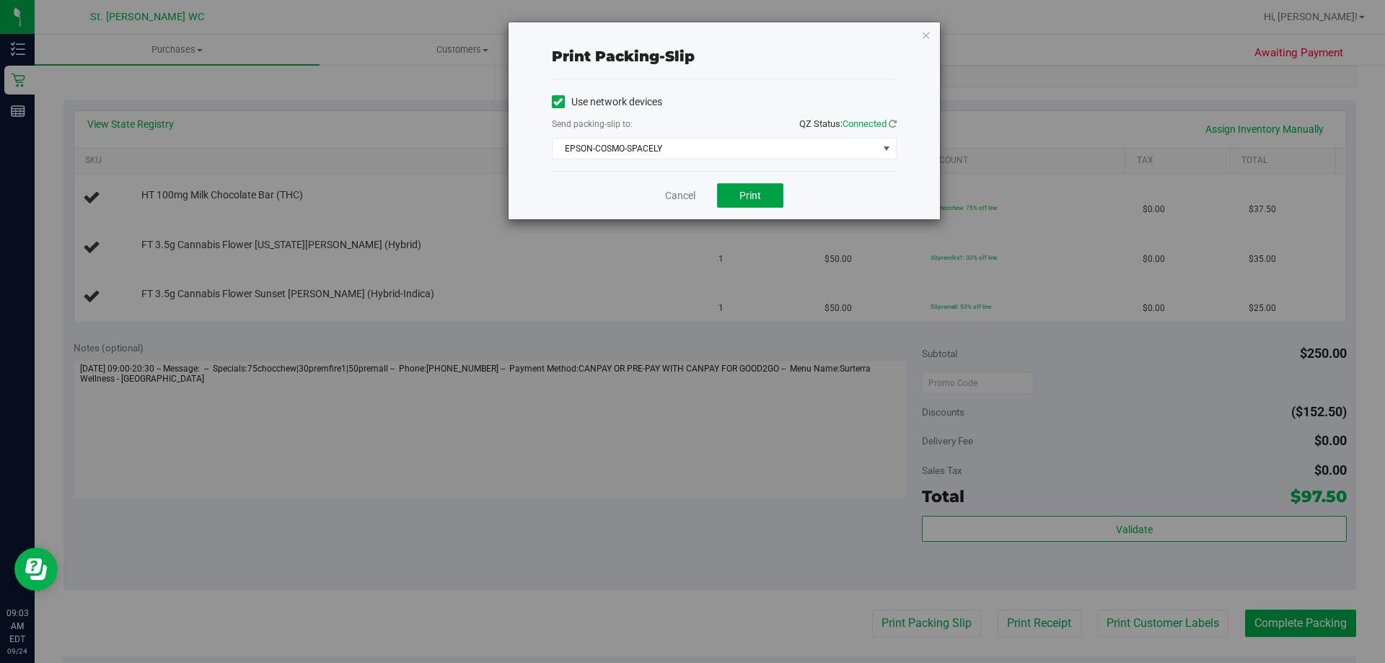
click at [739, 199] on span "Print" at bounding box center [750, 196] width 22 height 12
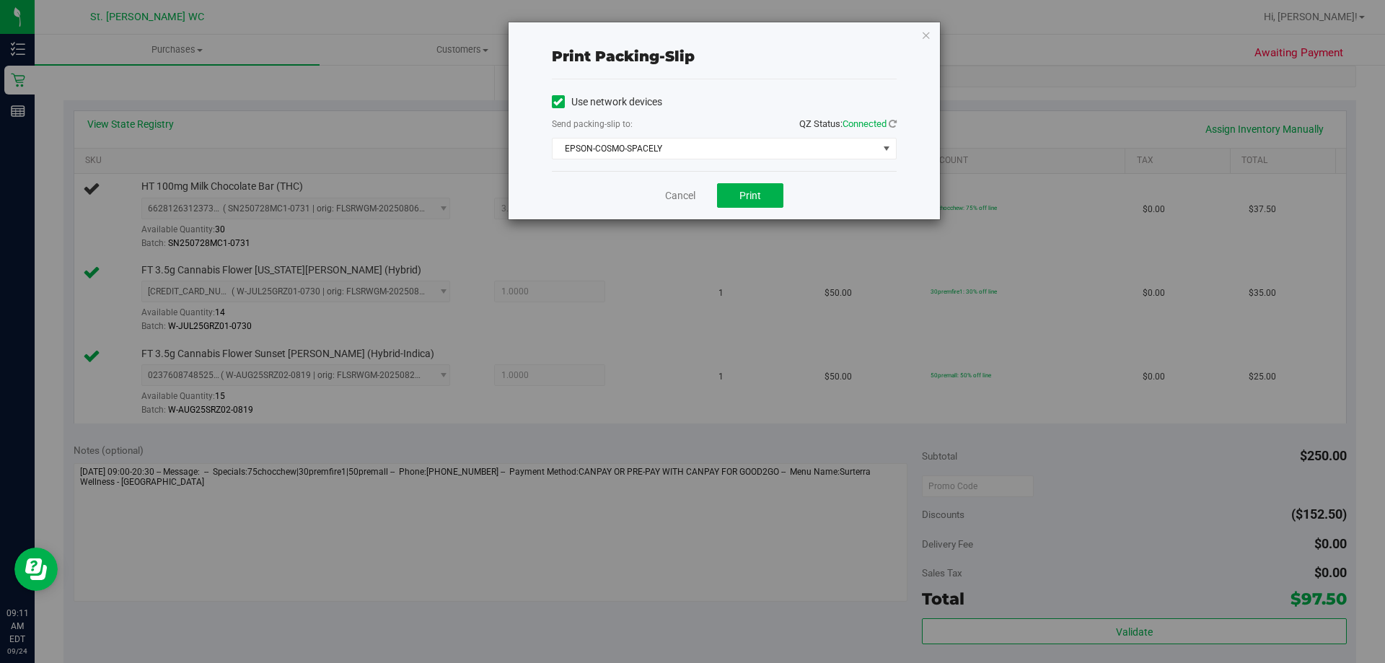
click at [597, 325] on div "Print packing-slip Use network devices Send packing-slip to: QZ Status: Connect…" at bounding box center [698, 331] width 1396 height 663
click at [930, 34] on icon "button" at bounding box center [926, 34] width 10 height 17
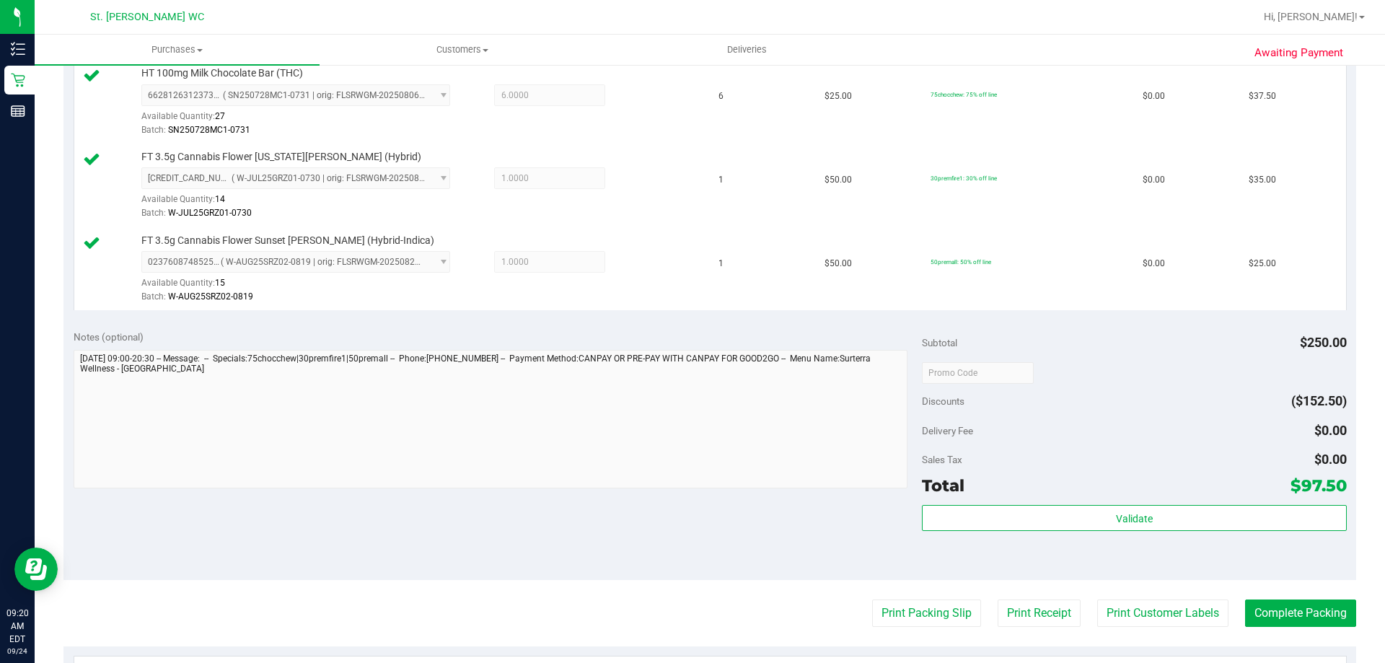
scroll to position [521, 0]
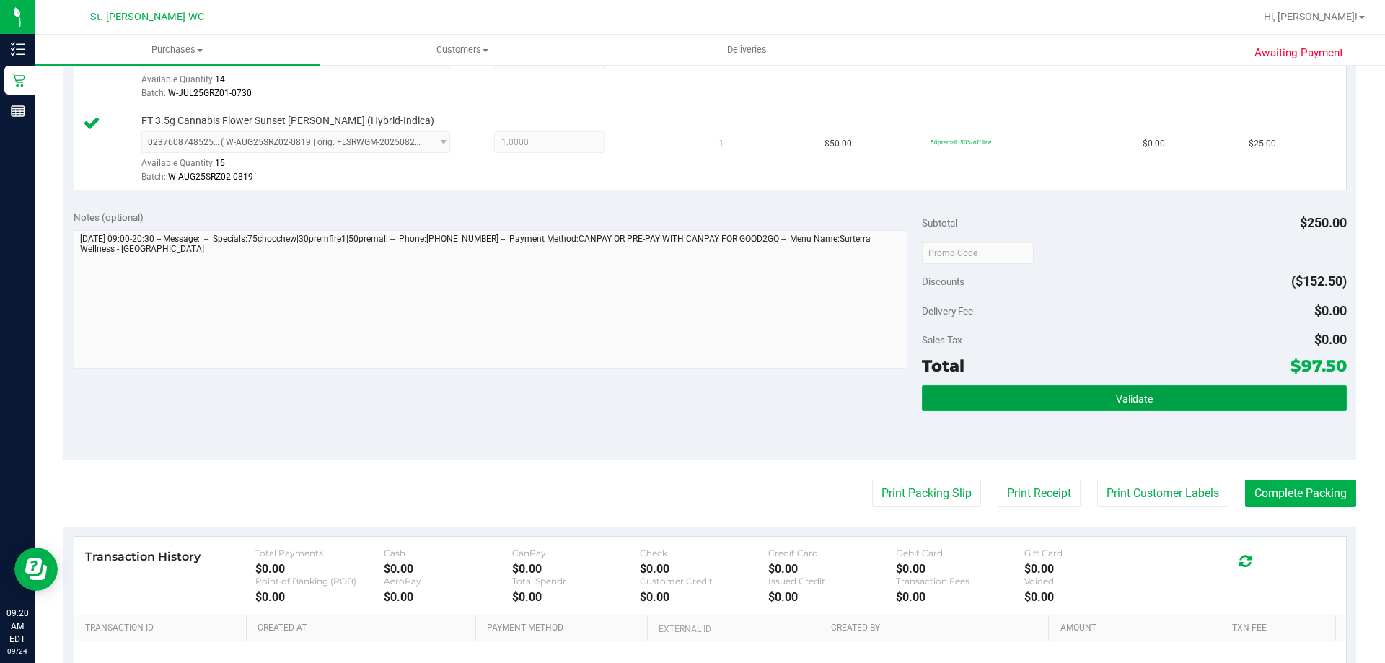
click at [1227, 395] on button "Validate" at bounding box center [1134, 398] width 424 height 26
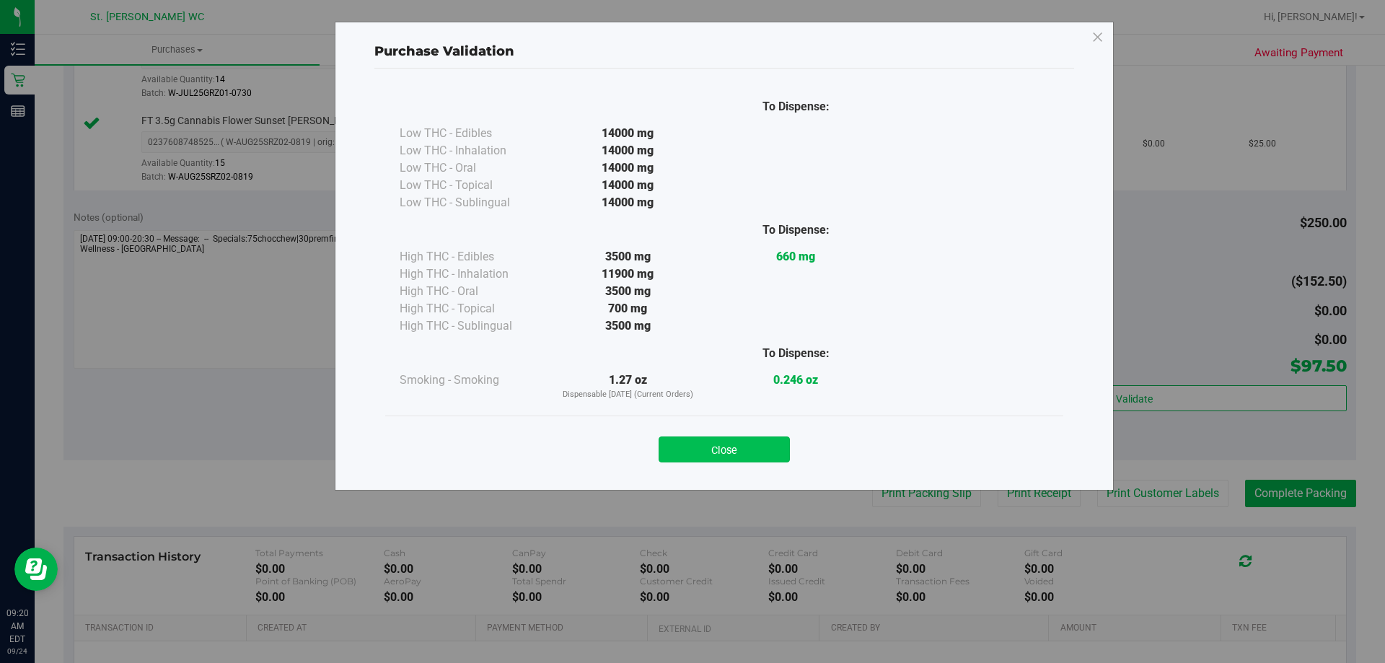
click at [697, 449] on button "Close" at bounding box center [724, 449] width 131 height 26
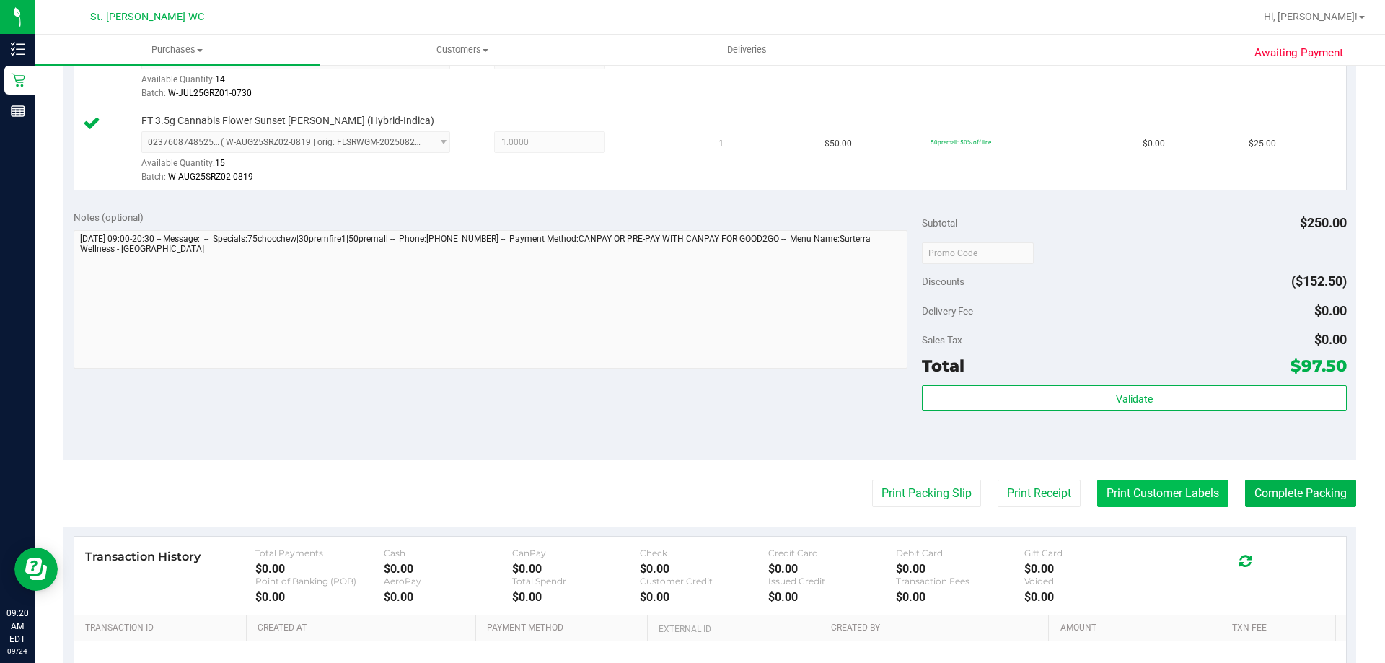
click at [1161, 493] on button "Print Customer Labels" at bounding box center [1162, 493] width 131 height 27
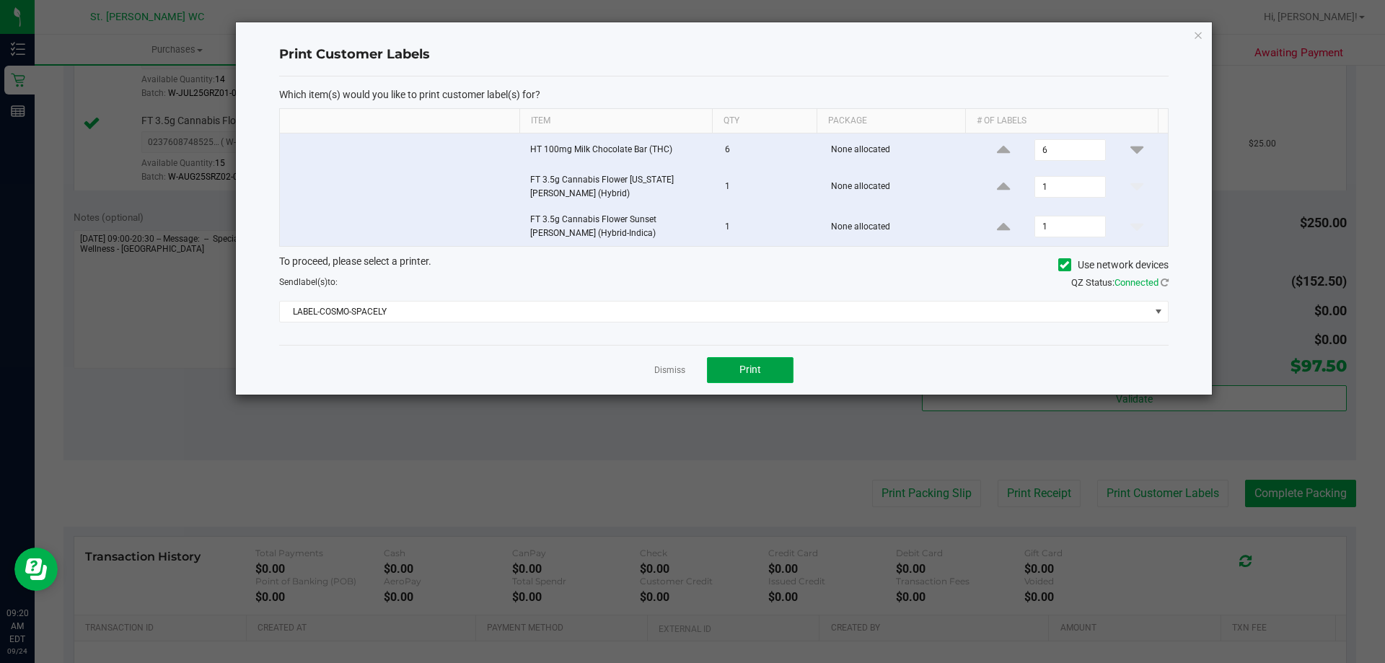
click at [749, 371] on span "Print" at bounding box center [750, 370] width 22 height 12
click at [1196, 32] on icon "button" at bounding box center [1198, 34] width 10 height 17
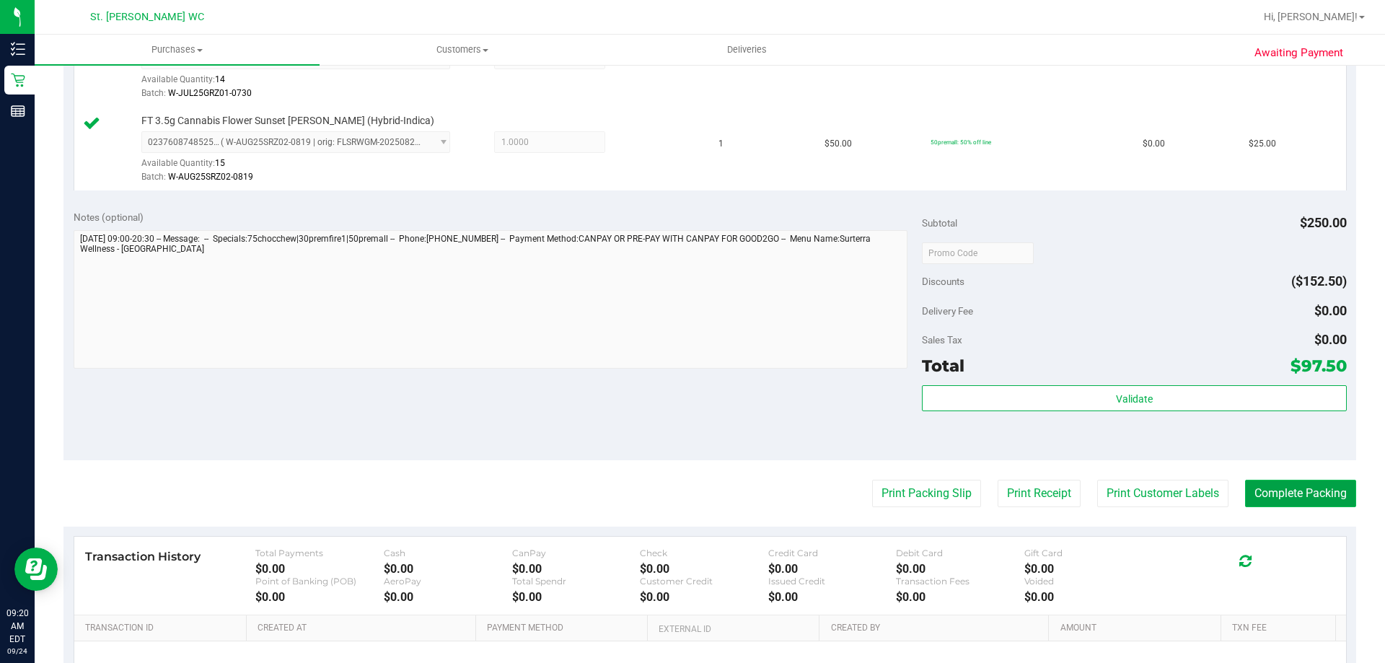
click at [1287, 496] on button "Complete Packing" at bounding box center [1300, 493] width 111 height 27
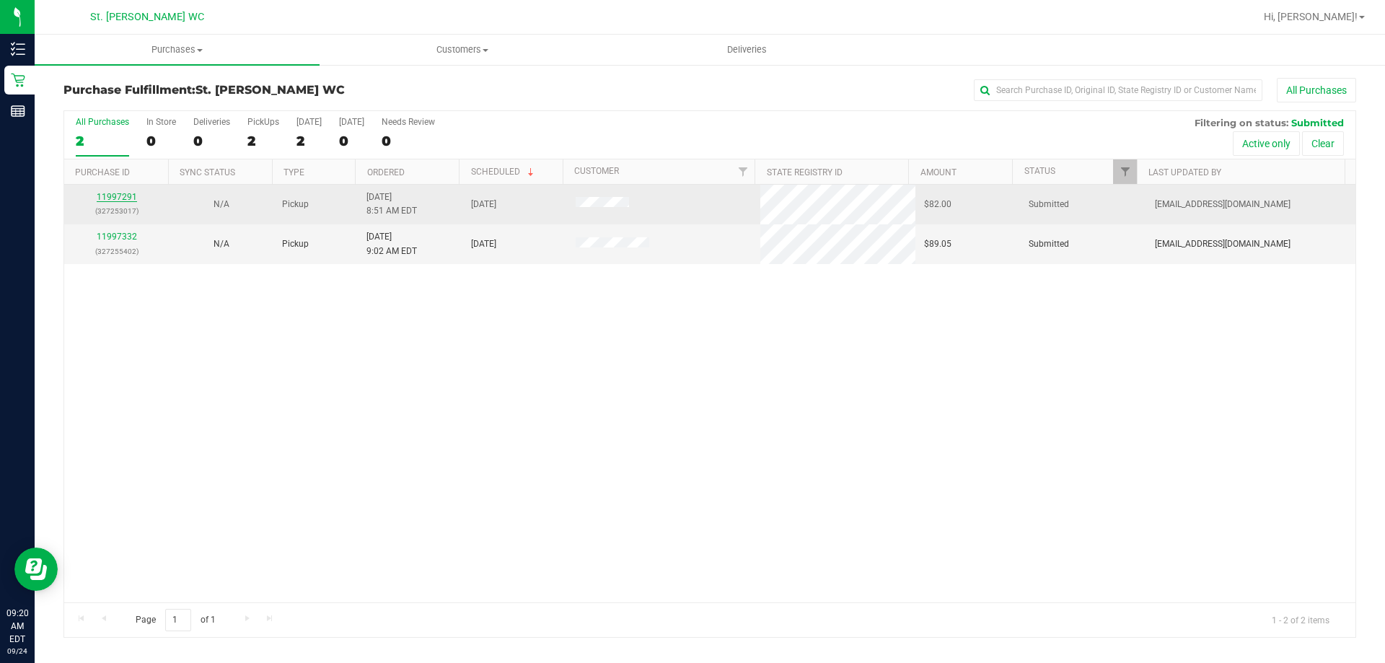
click at [106, 195] on link "11997291" at bounding box center [117, 197] width 40 height 10
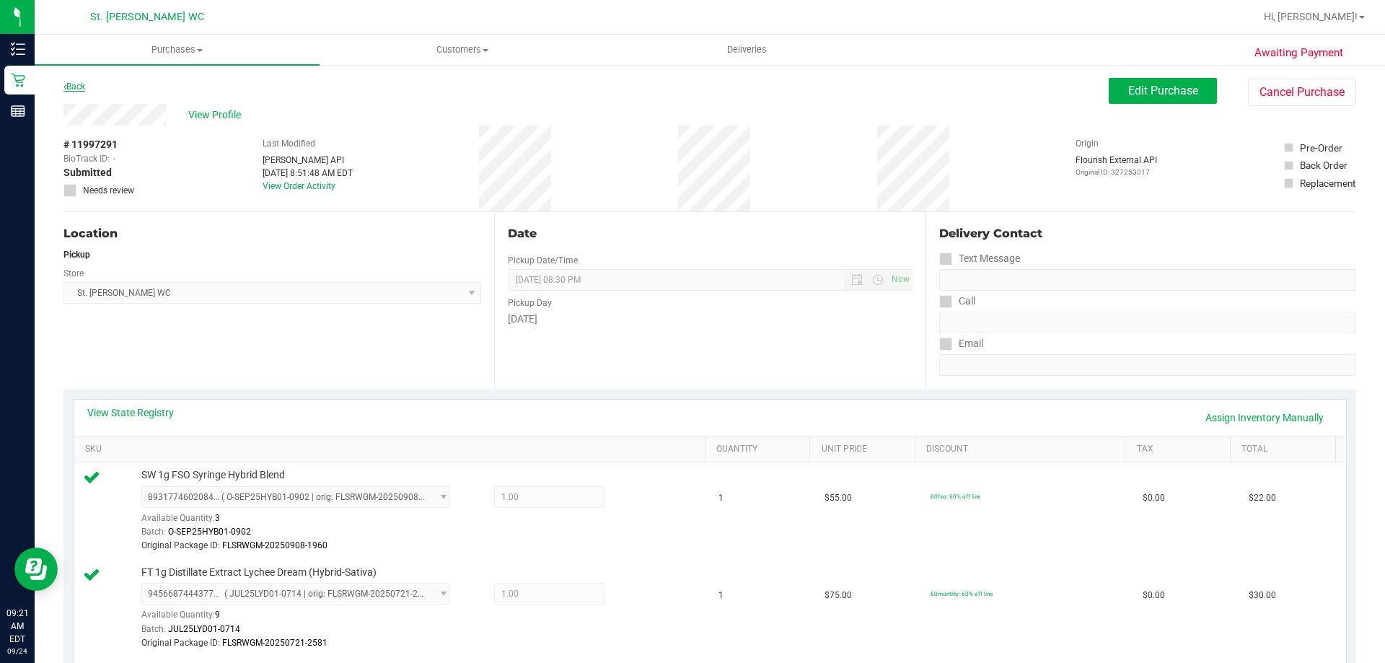
click at [74, 83] on link "Back" at bounding box center [74, 87] width 22 height 10
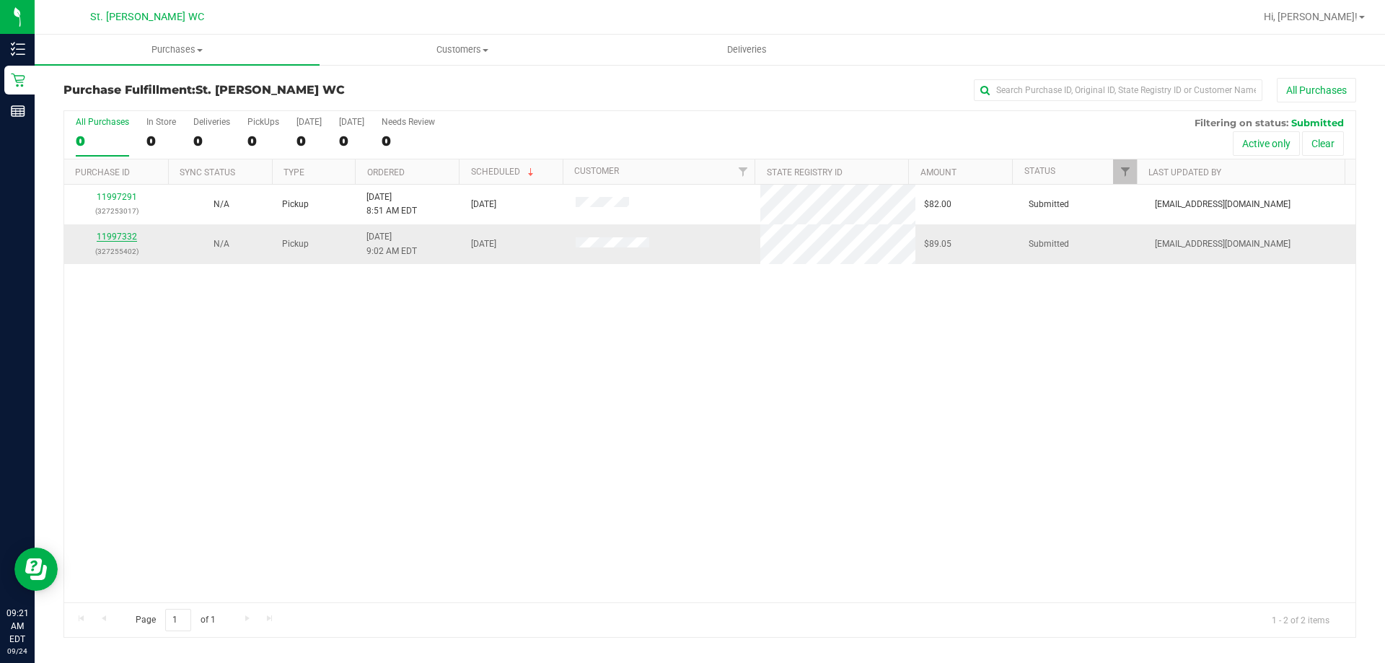
click at [105, 234] on link "11997332" at bounding box center [117, 237] width 40 height 10
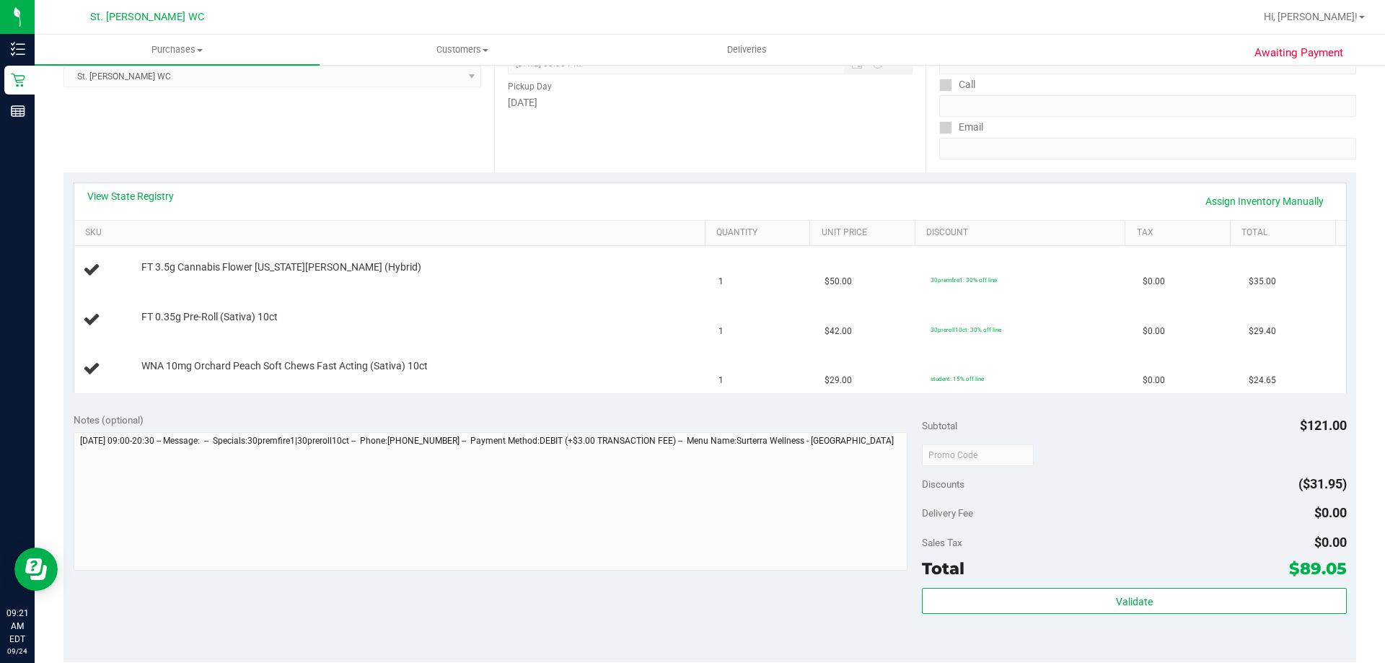
scroll to position [361, 0]
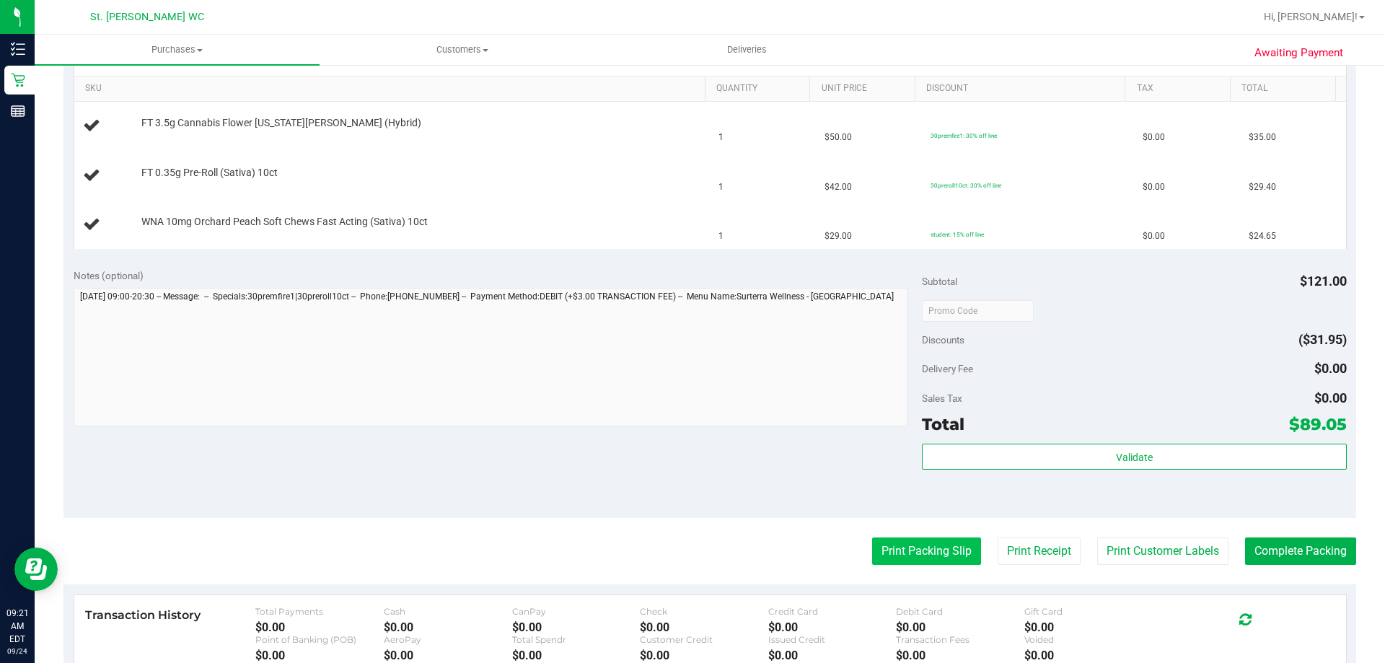
click at [931, 560] on button "Print Packing Slip" at bounding box center [926, 550] width 109 height 27
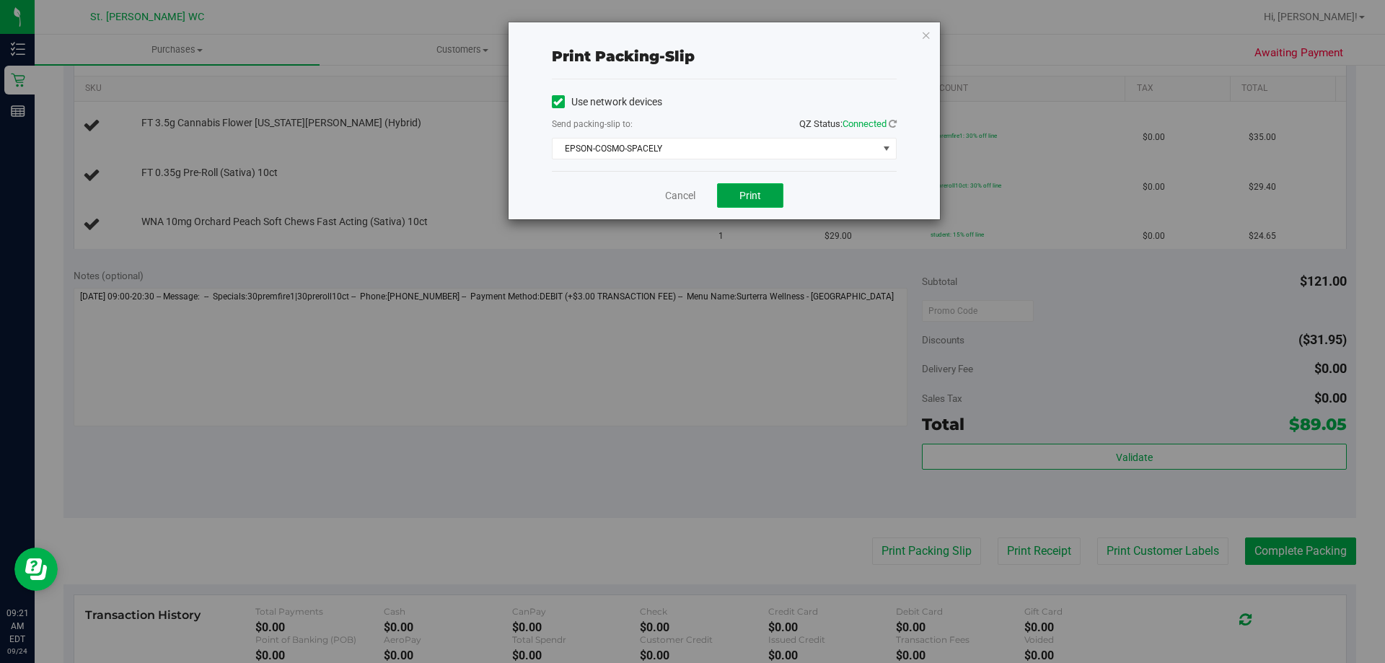
click at [773, 201] on button "Print" at bounding box center [750, 195] width 66 height 25
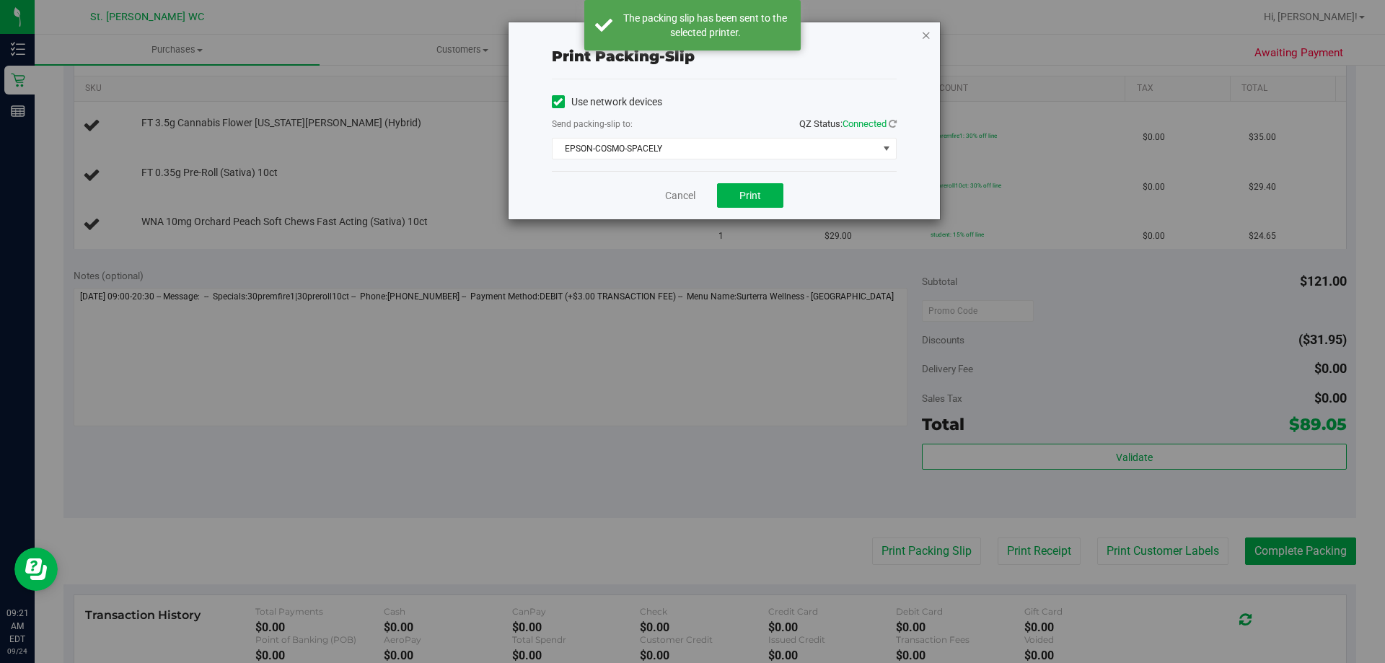
click at [923, 38] on icon "button" at bounding box center [926, 34] width 10 height 17
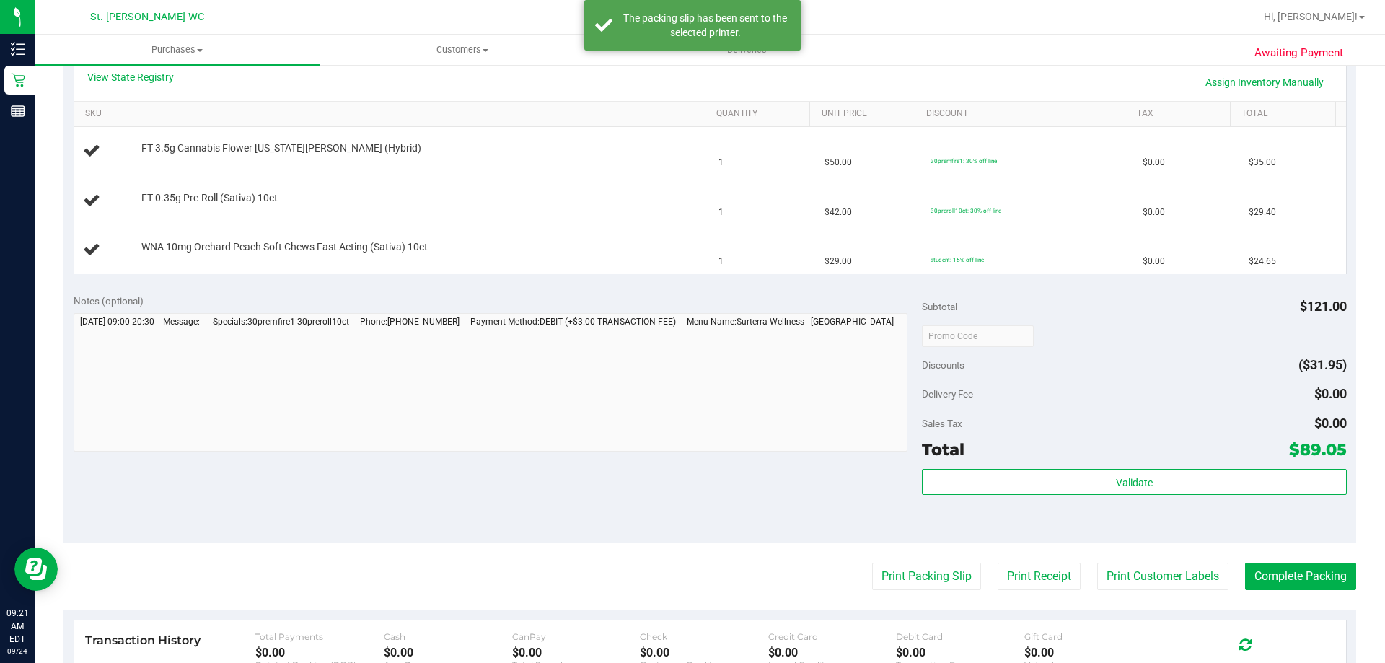
scroll to position [216, 0]
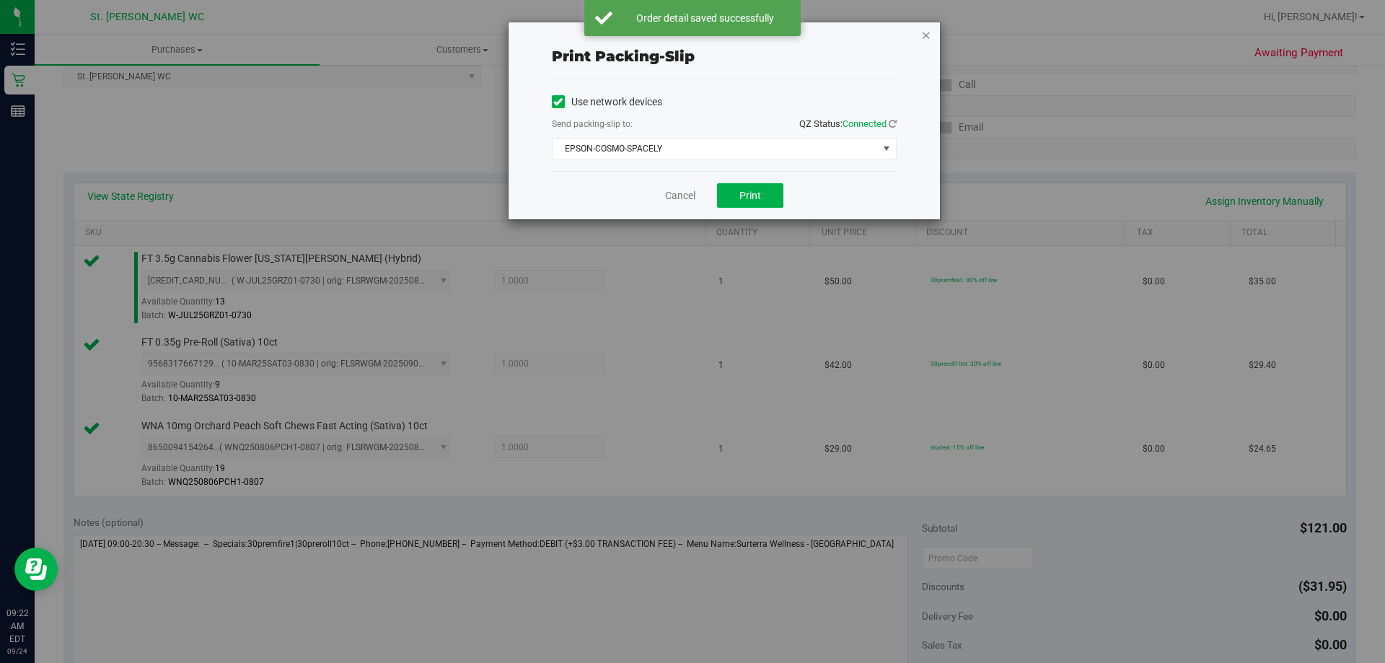
click at [923, 33] on icon "button" at bounding box center [926, 34] width 10 height 17
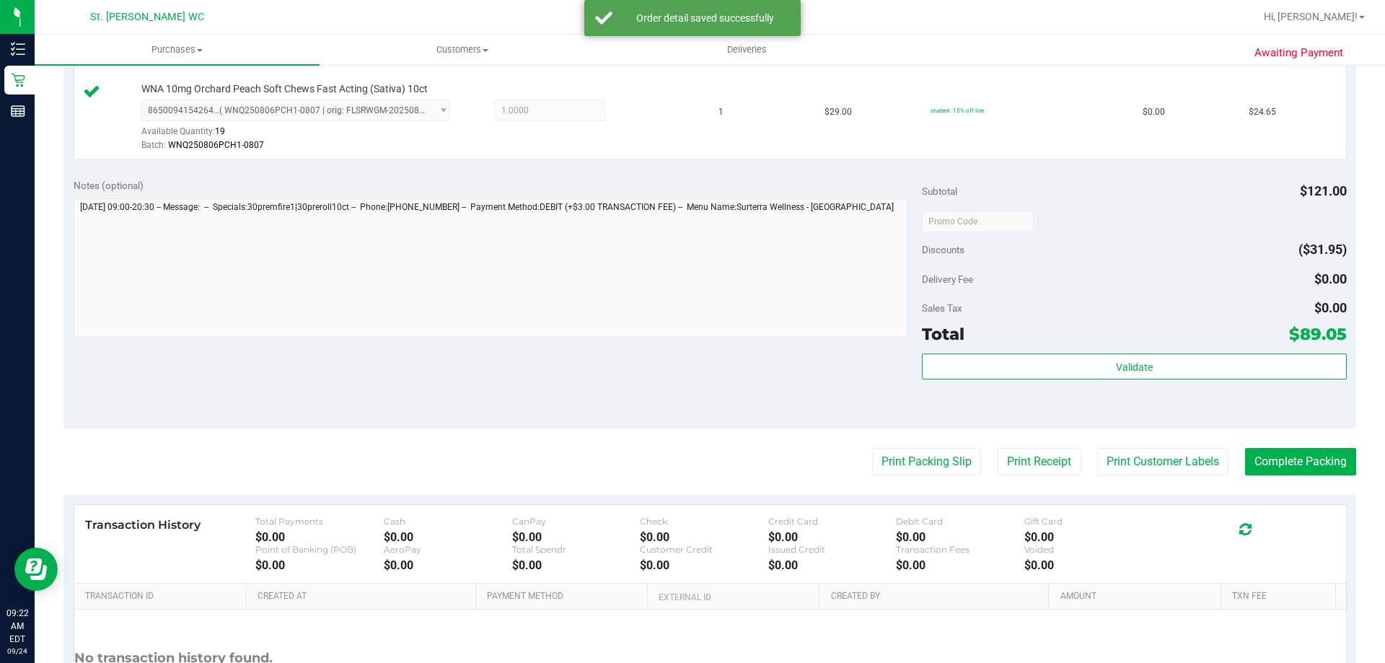
scroll to position [449, 0]
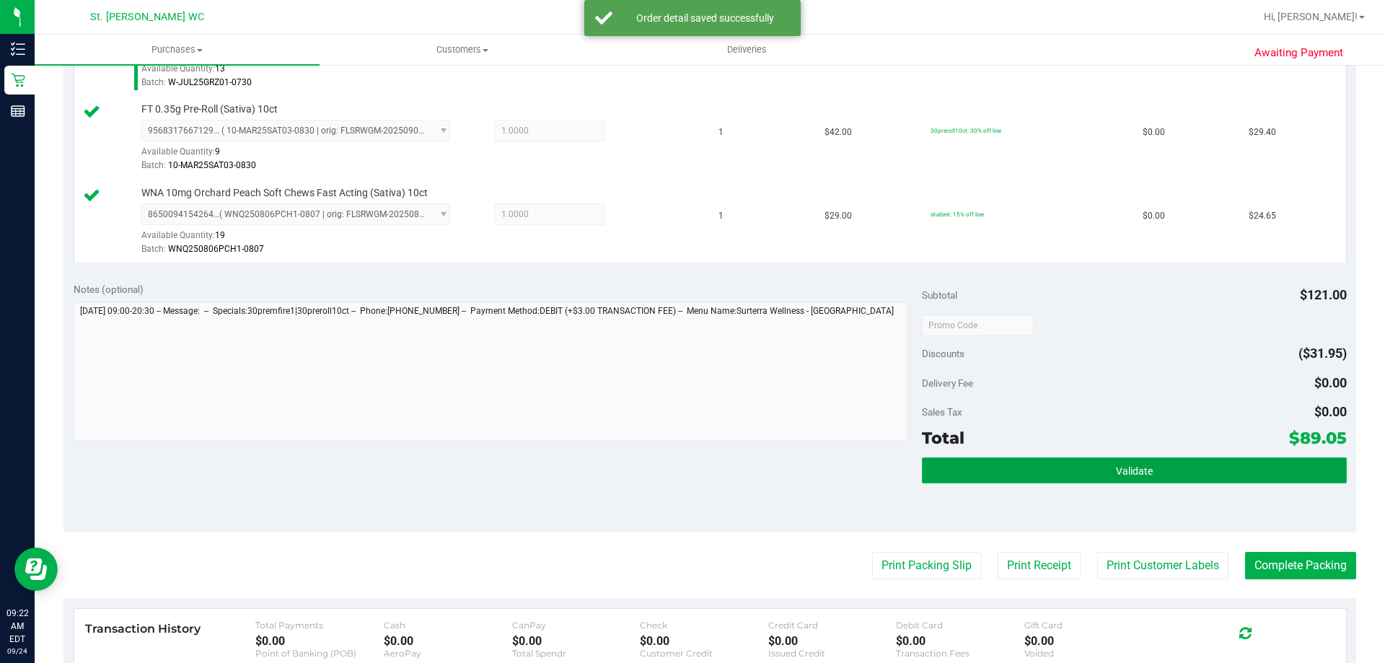
click at [977, 472] on button "Validate" at bounding box center [1134, 470] width 424 height 26
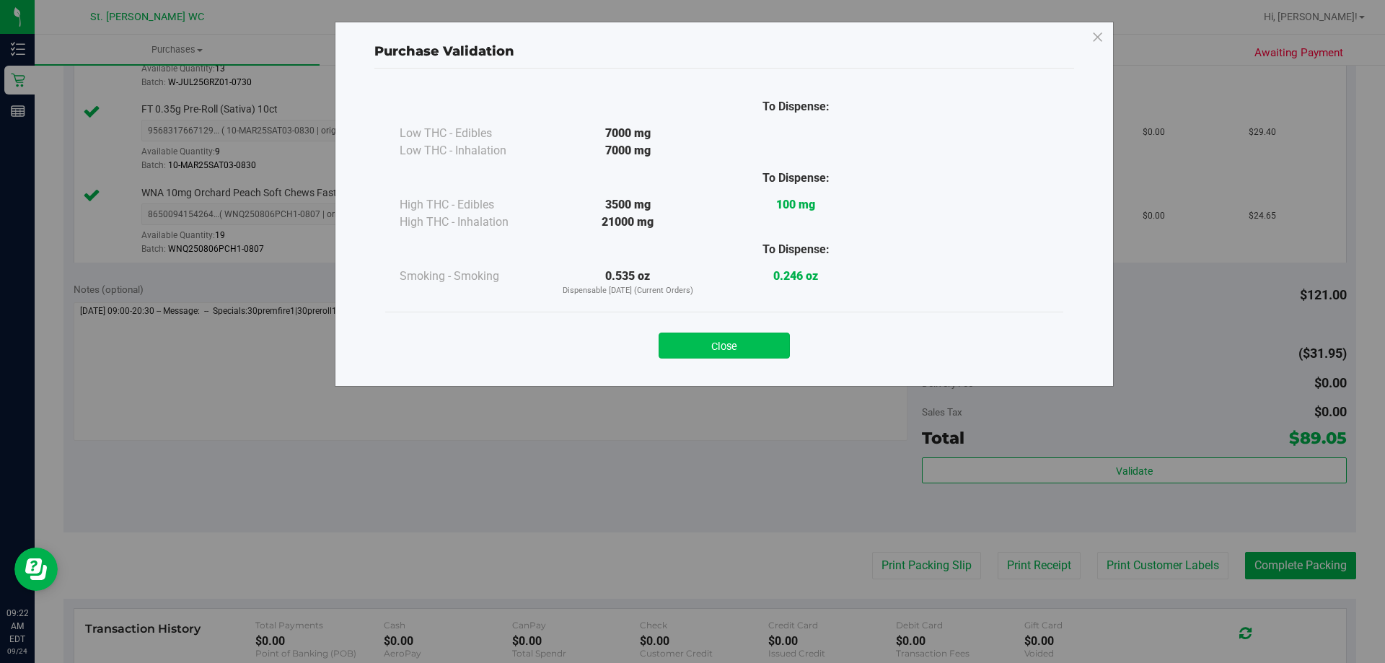
click at [750, 343] on button "Close" at bounding box center [724, 346] width 131 height 26
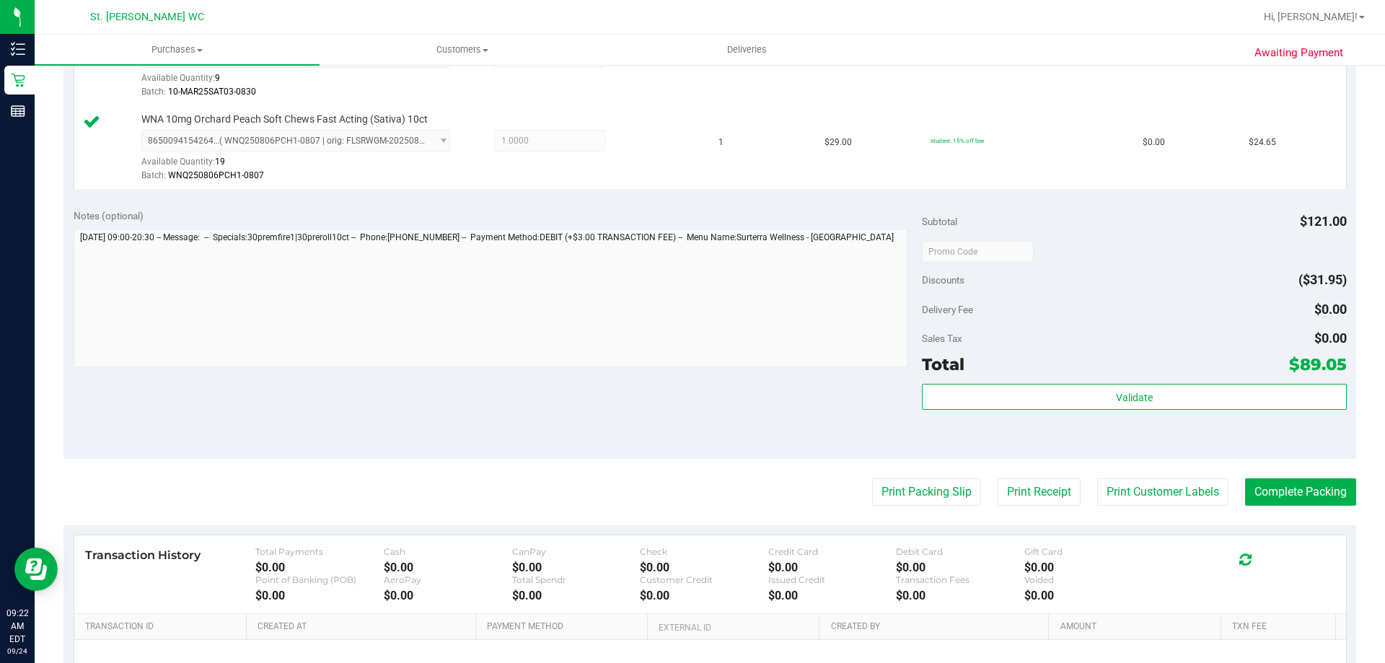
scroll to position [594, 0]
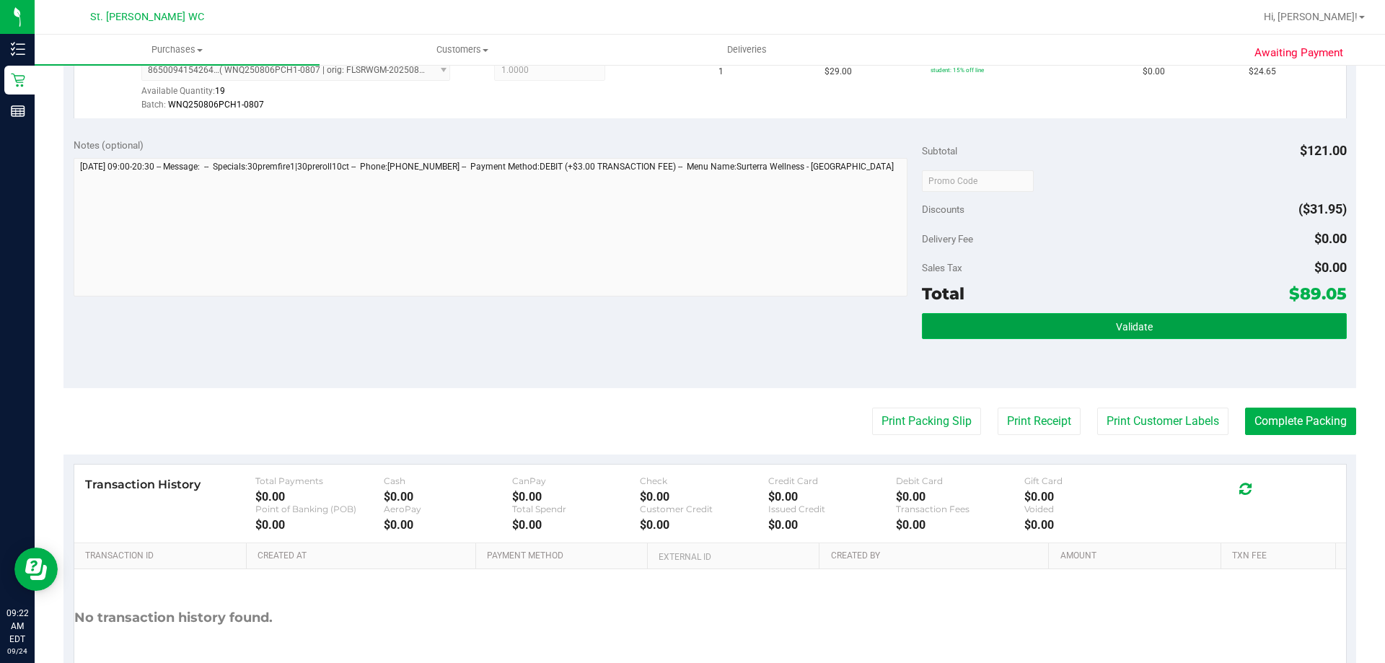
click at [971, 328] on button "Validate" at bounding box center [1134, 326] width 424 height 26
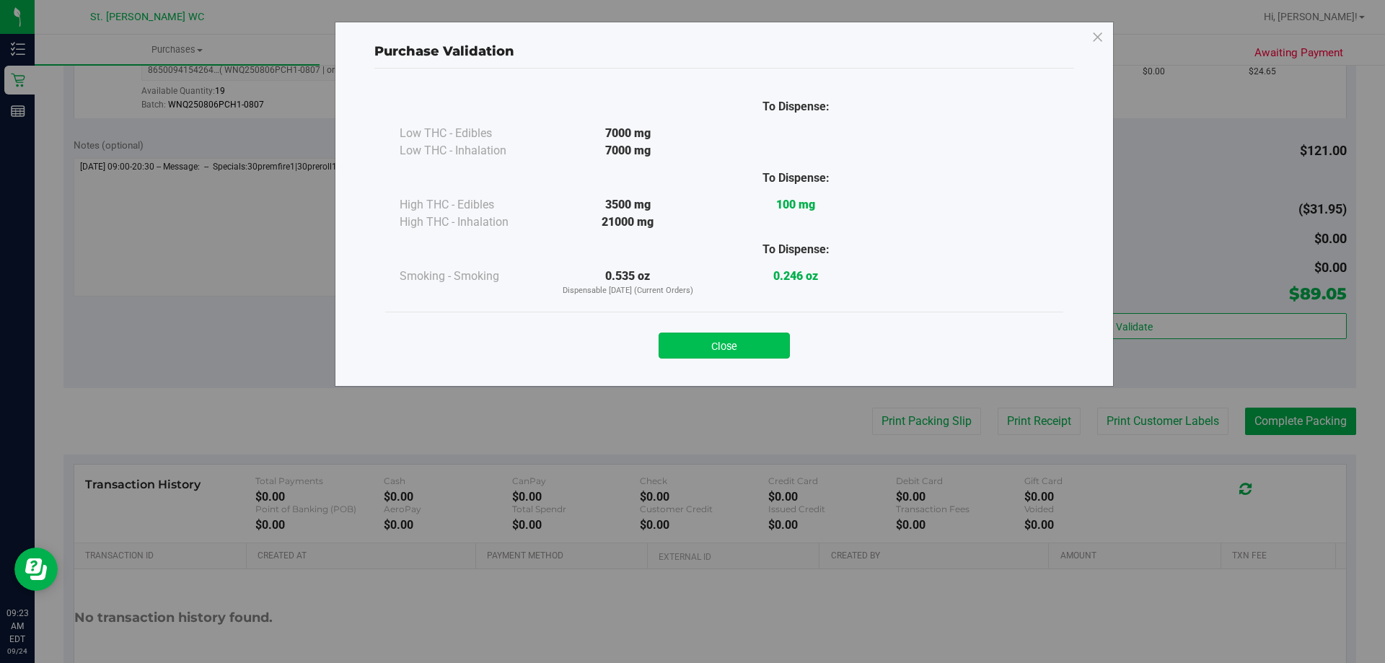
click at [739, 343] on button "Close" at bounding box center [724, 346] width 131 height 26
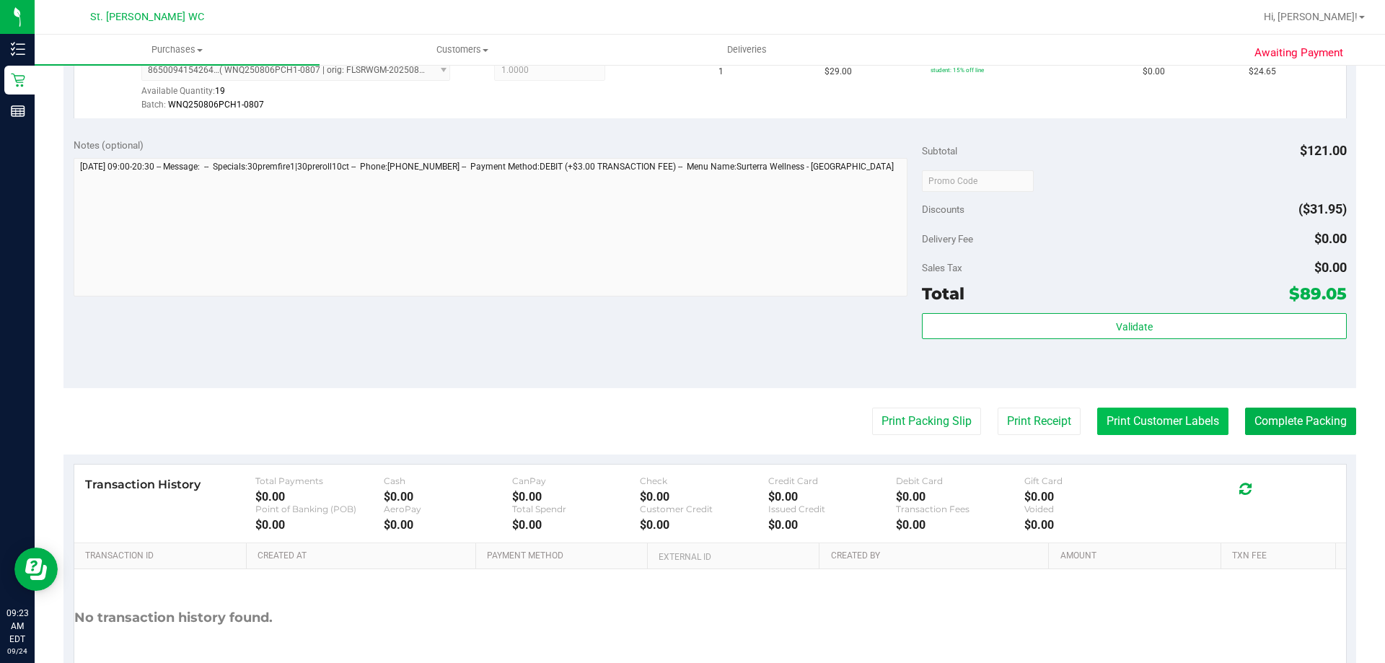
click at [1122, 421] on button "Print Customer Labels" at bounding box center [1162, 421] width 131 height 27
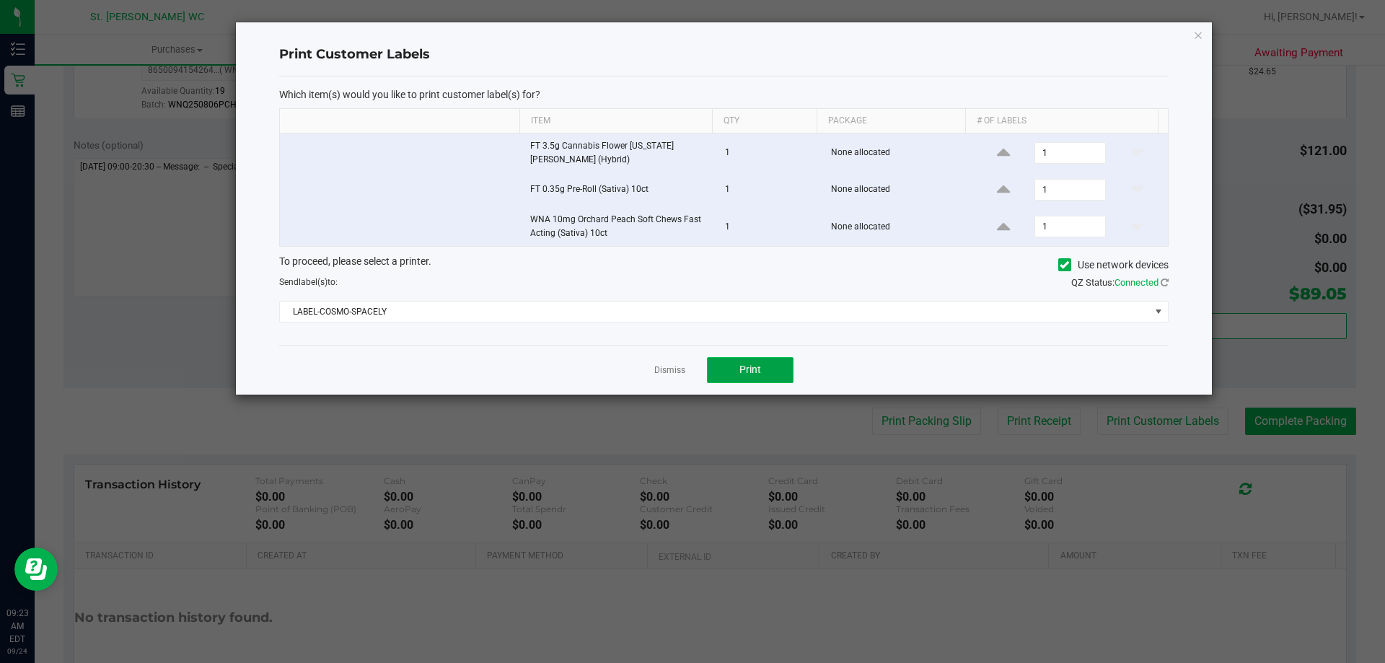
click at [761, 370] on button "Print" at bounding box center [750, 370] width 87 height 26
click at [1197, 35] on icon "button" at bounding box center [1198, 34] width 10 height 17
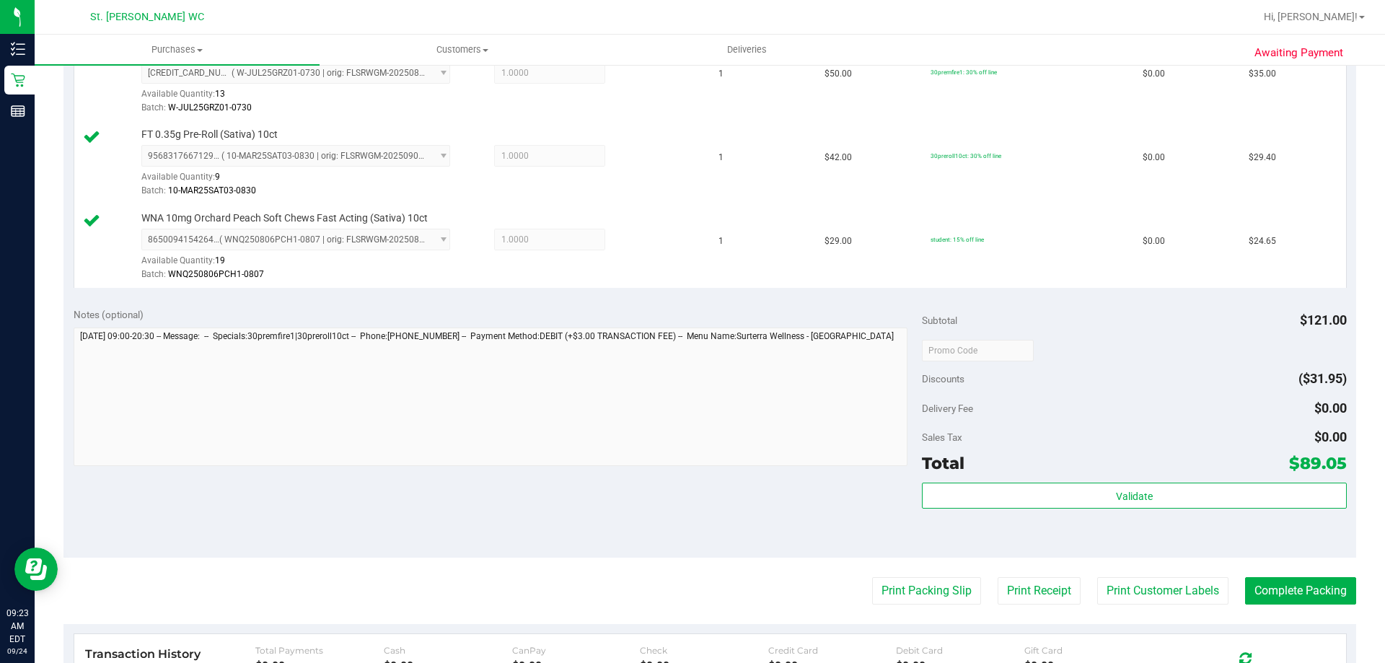
scroll to position [449, 0]
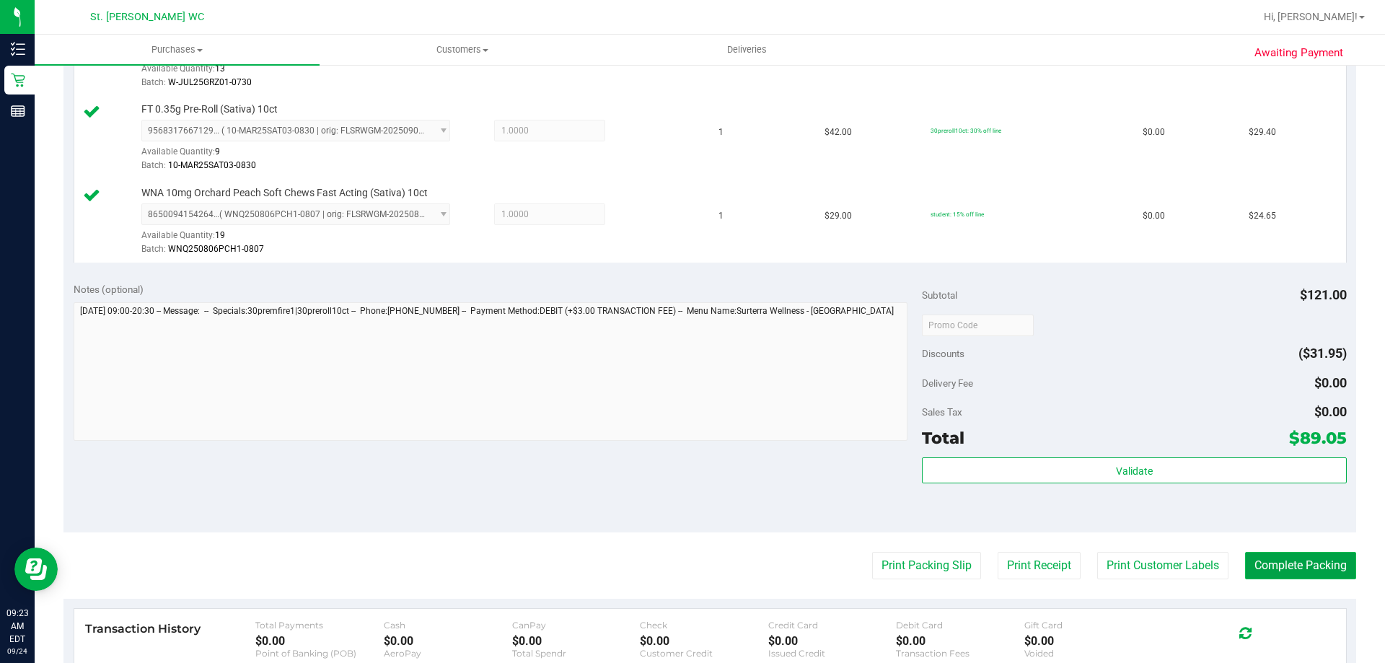
click at [1302, 563] on button "Complete Packing" at bounding box center [1300, 565] width 111 height 27
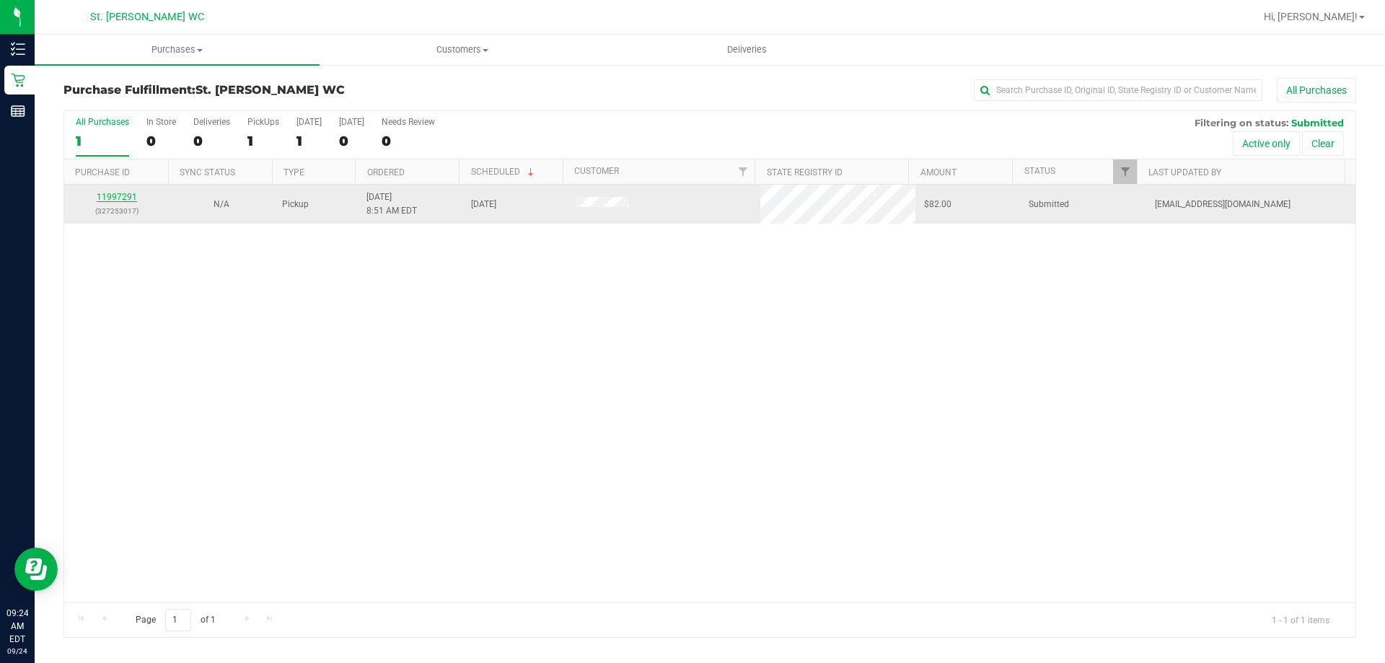
click at [123, 197] on link "11997291" at bounding box center [117, 197] width 40 height 10
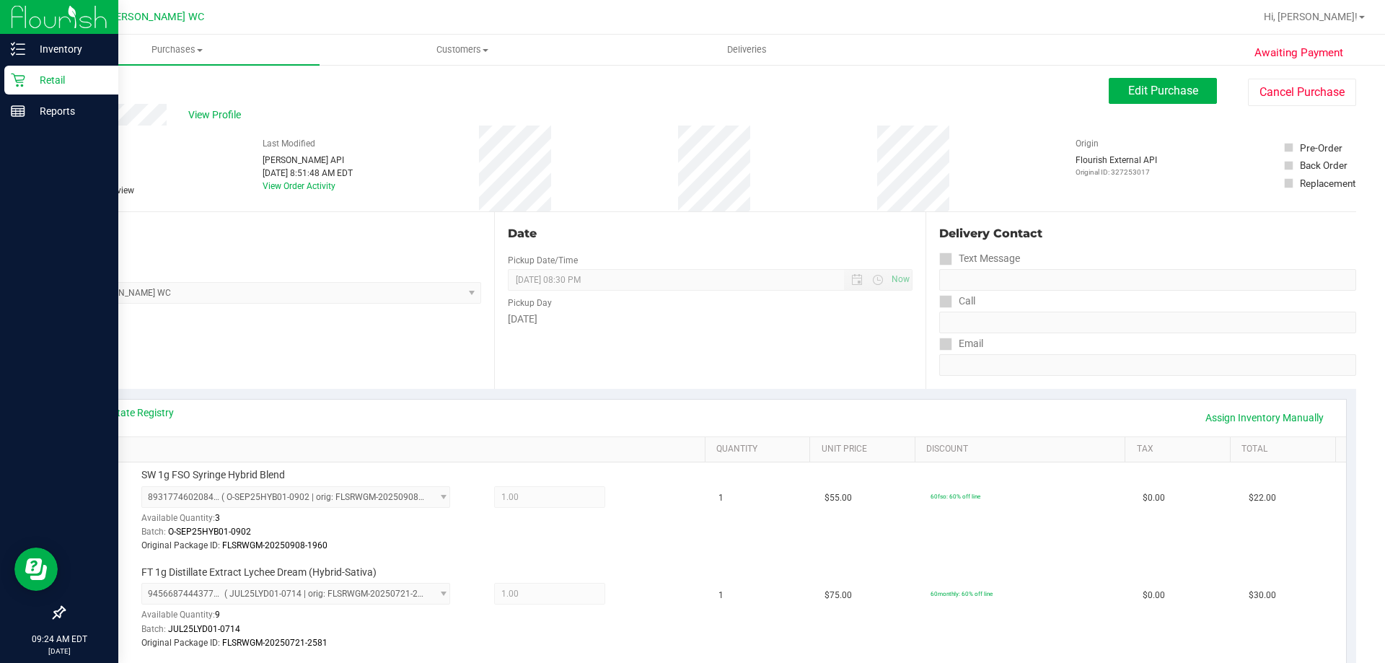
click at [23, 79] on icon at bounding box center [18, 81] width 14 height 14
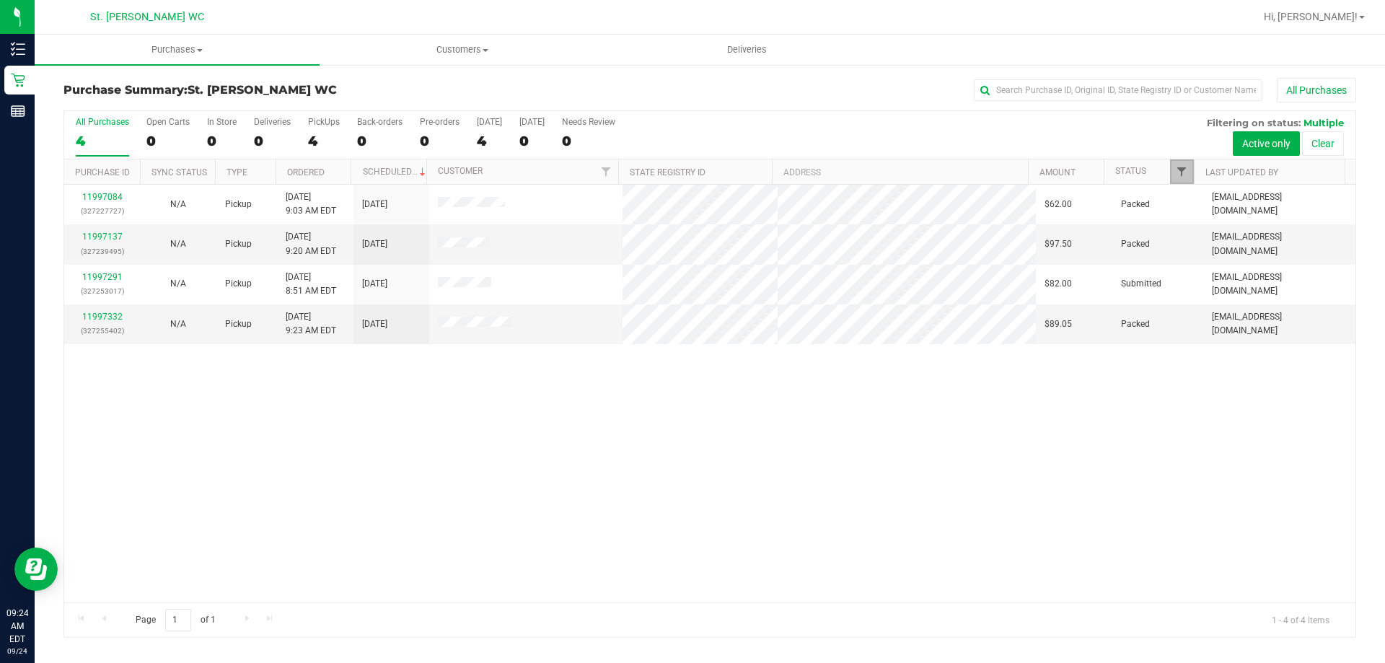
click at [1184, 169] on span "Filter" at bounding box center [1182, 172] width 12 height 12
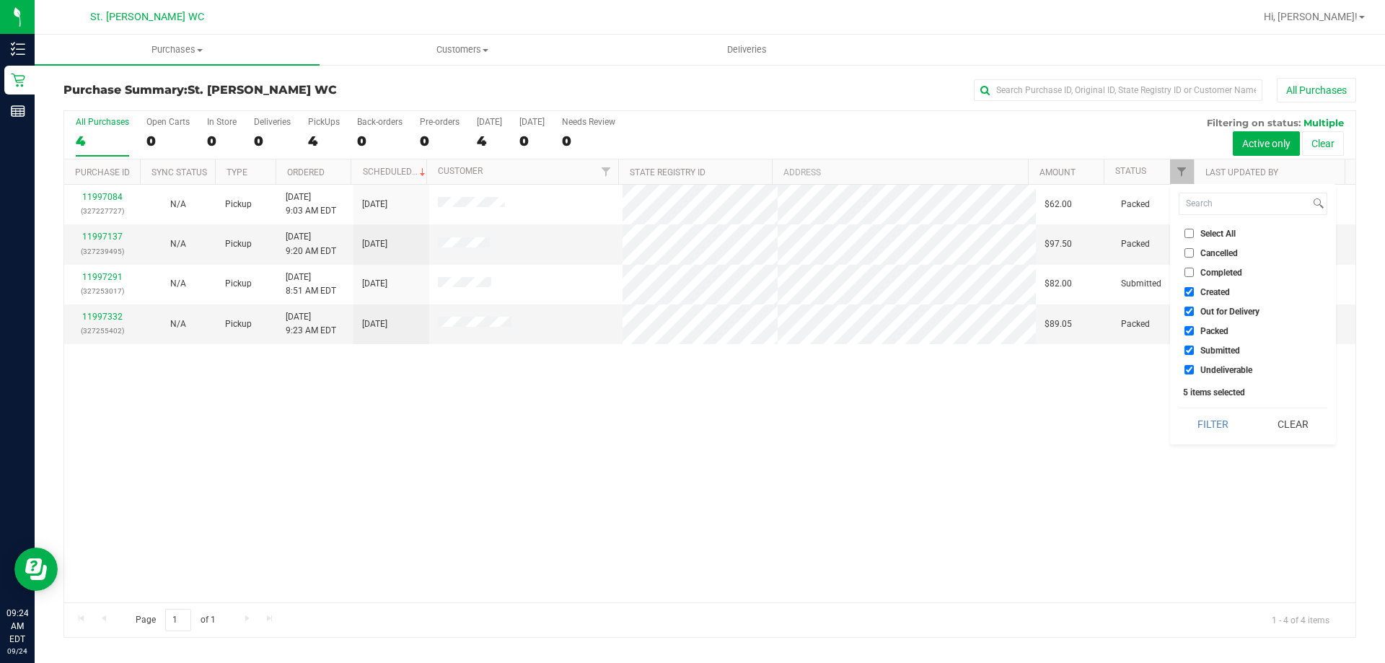
click at [1189, 290] on input "Created" at bounding box center [1188, 291] width 9 height 9
checkbox input "false"
click at [1188, 311] on input "Out for Delivery" at bounding box center [1188, 311] width 9 height 9
checkbox input "false"
click at [1188, 330] on input "Packed" at bounding box center [1188, 330] width 9 height 9
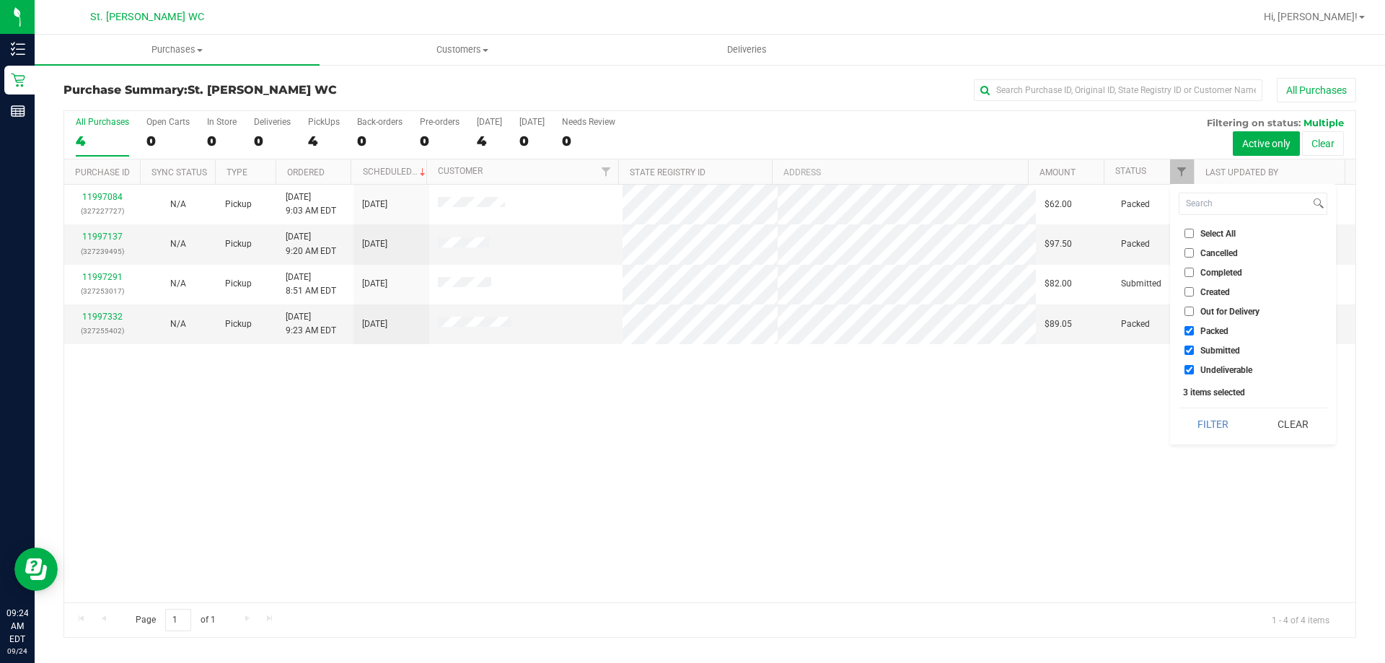
checkbox input "false"
click at [1189, 373] on input "Undeliverable" at bounding box center [1188, 369] width 9 height 9
checkbox input "false"
click at [1196, 424] on button "Filter" at bounding box center [1213, 424] width 69 height 32
